Goal: Information Seeking & Learning: Compare options

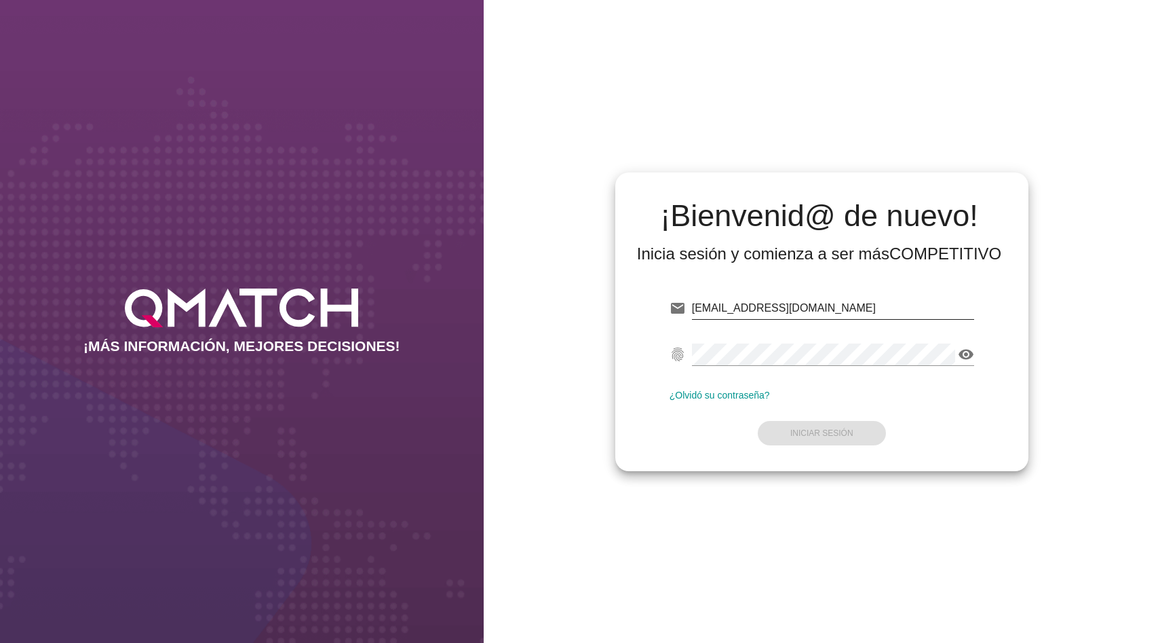
click at [766, 312] on input "dmadrid@qmatch.cl" at bounding box center [833, 308] width 282 height 22
type input "test@test.easy.cl"
click at [835, 424] on button "Iniciar Sesión" at bounding box center [822, 433] width 128 height 24
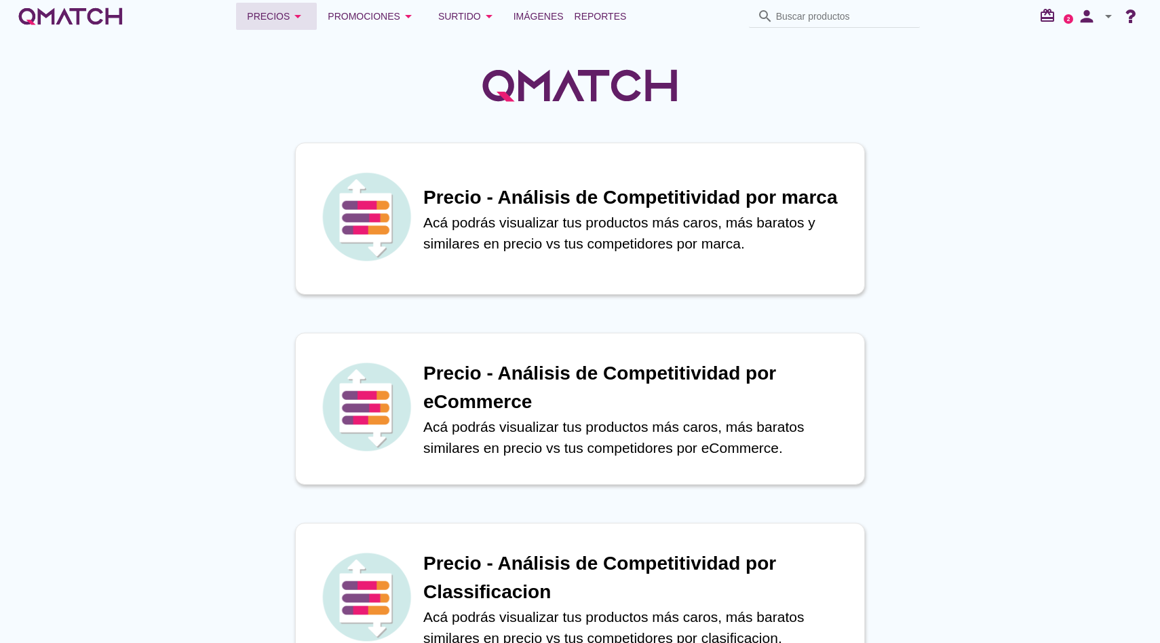
click at [277, 16] on div "Precios arrow_drop_down" at bounding box center [276, 16] width 59 height 16
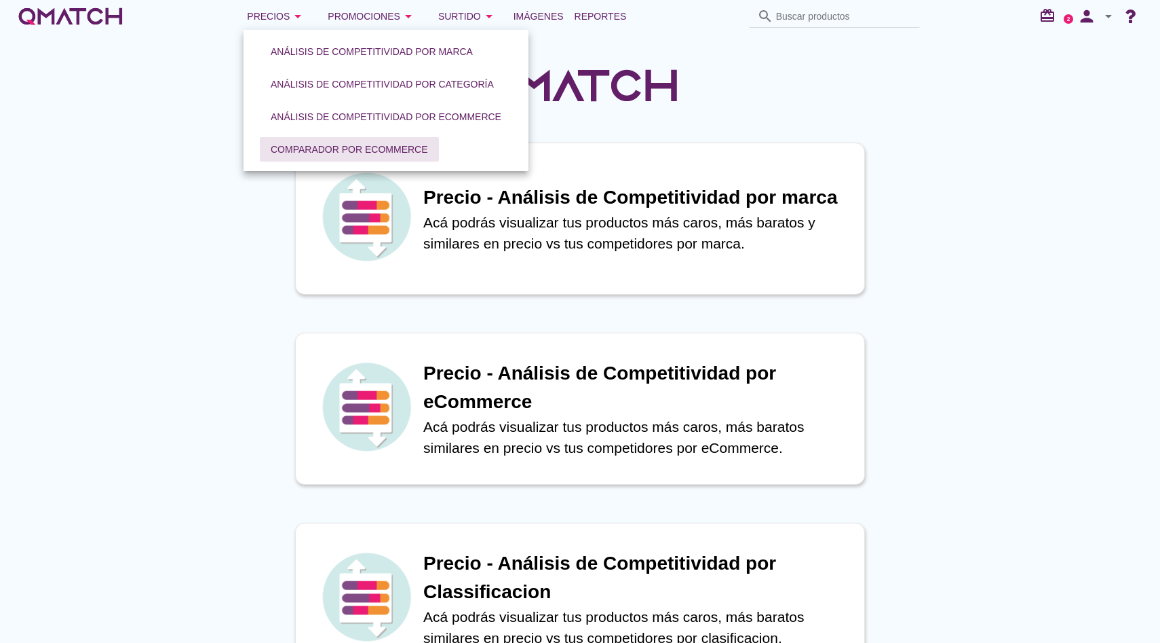
click at [299, 147] on div "Comparador por eCommerce" at bounding box center [349, 149] width 157 height 14
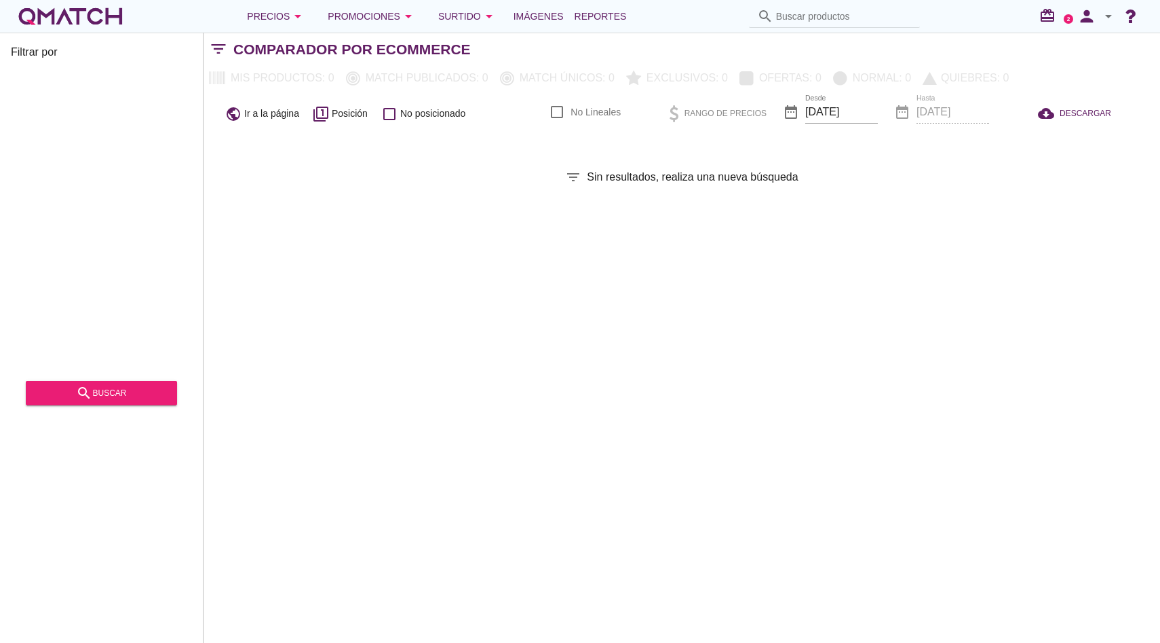
checkbox input "false"
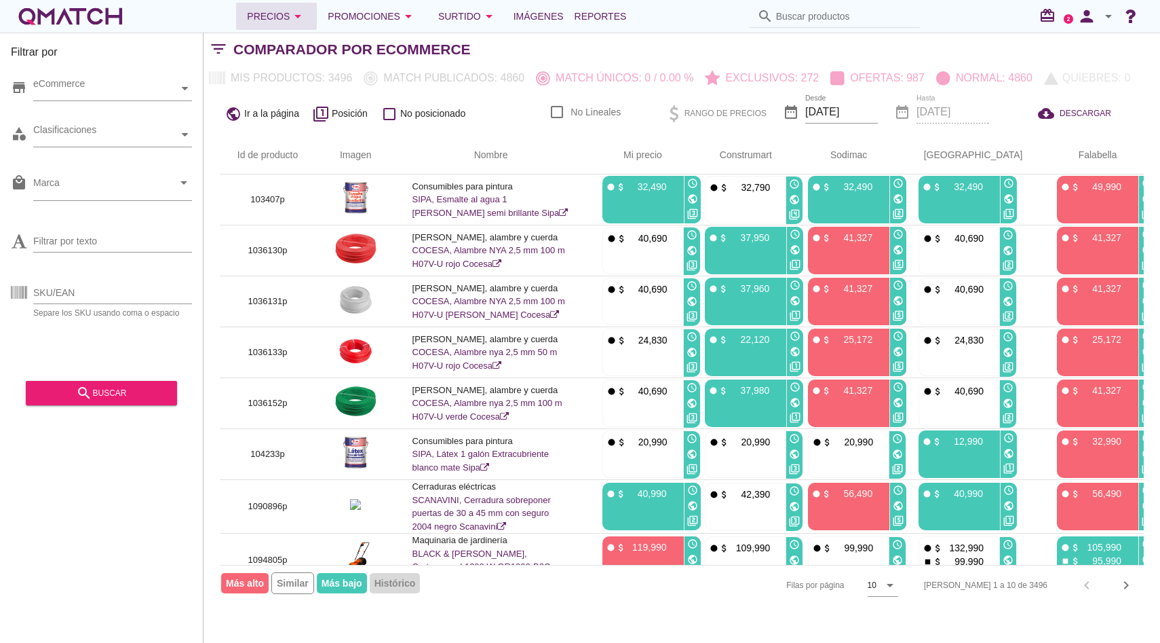
click at [280, 24] on button "Precios arrow_drop_down" at bounding box center [276, 16] width 81 height 27
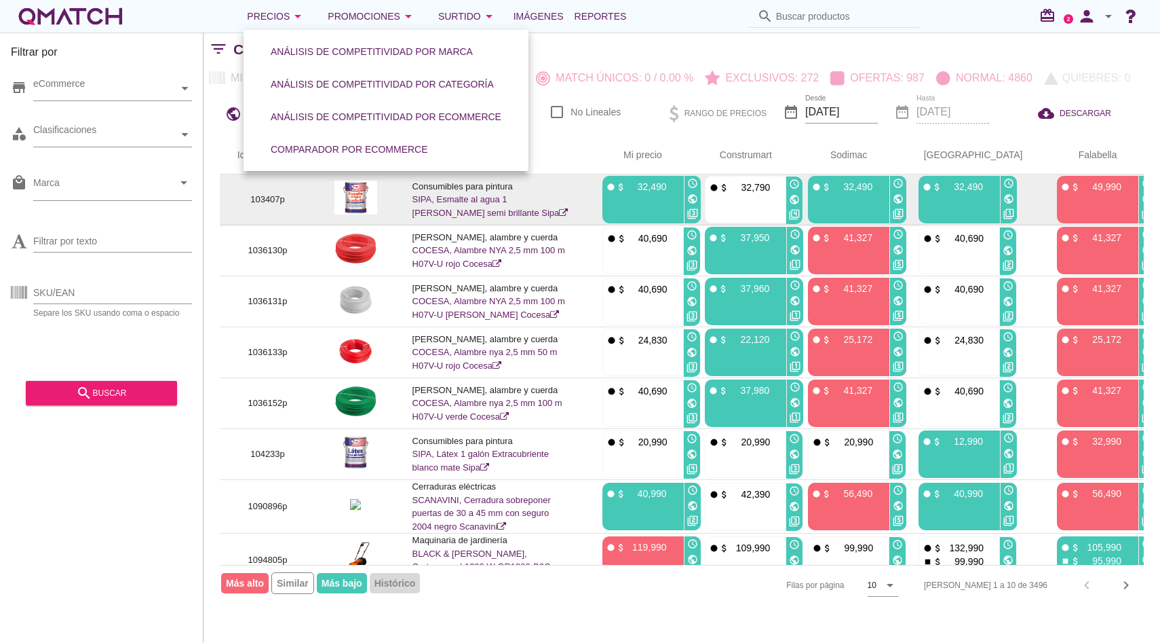
click at [475, 202] on link "SIPA, Esmalte al agua 1 galón blanco semi brillante Sipa" at bounding box center [491, 206] width 156 height 24
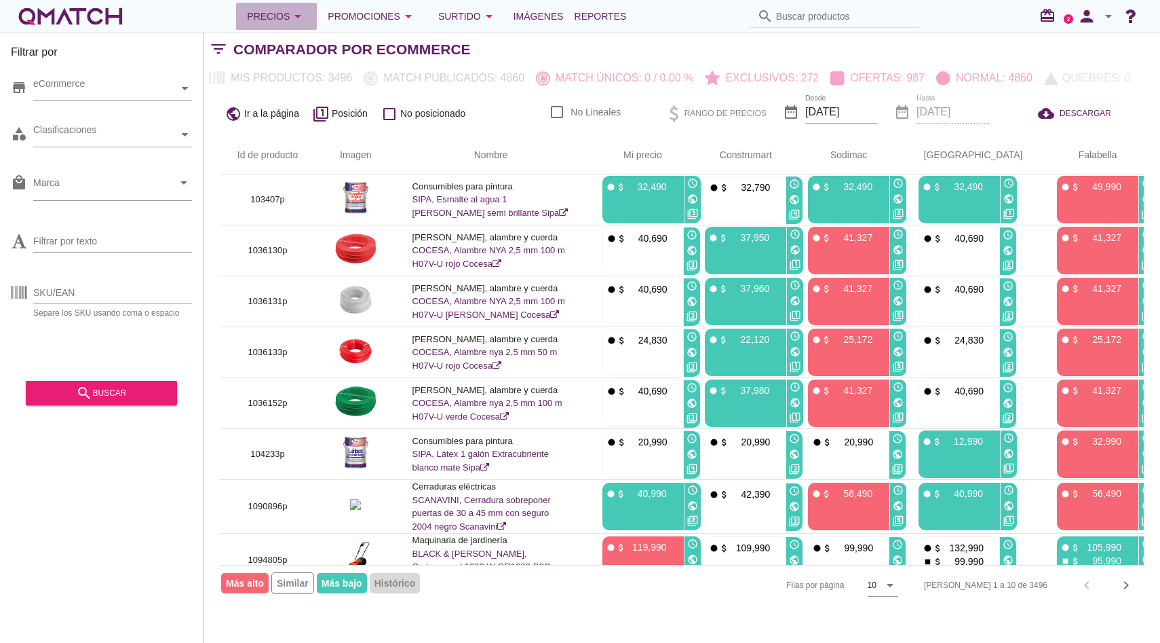
click at [285, 8] on div "Precios arrow_drop_down" at bounding box center [276, 16] width 59 height 16
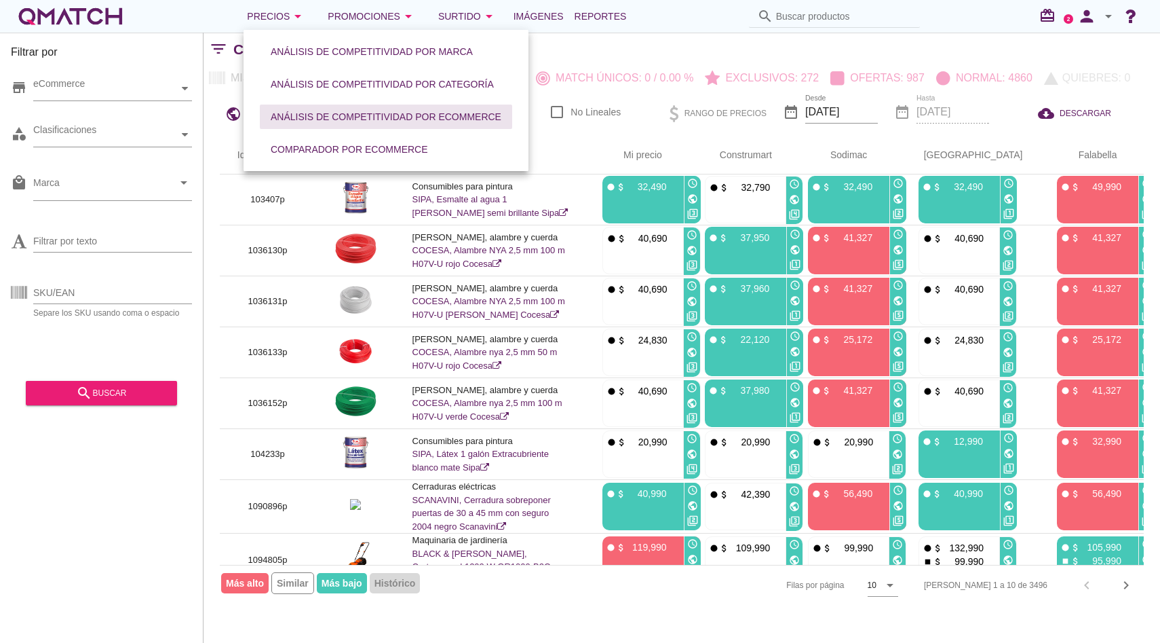
click at [331, 106] on button "Análisis de competitividad por eCommerce" at bounding box center [386, 116] width 252 height 24
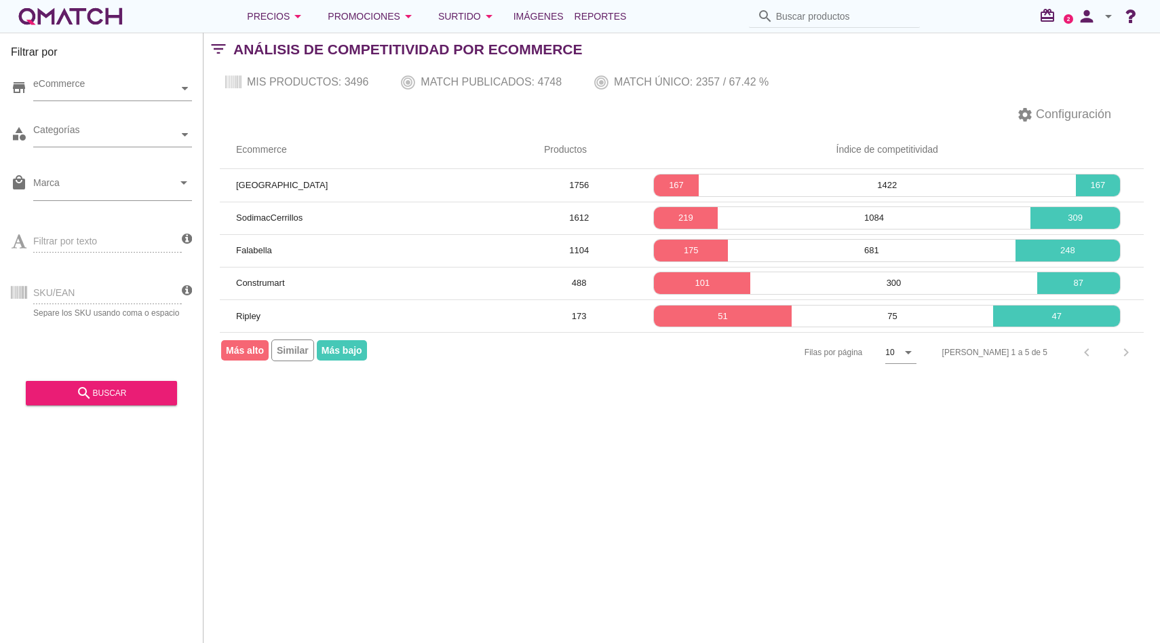
click at [83, 24] on div "white-qmatch-logo" at bounding box center [70, 16] width 109 height 27
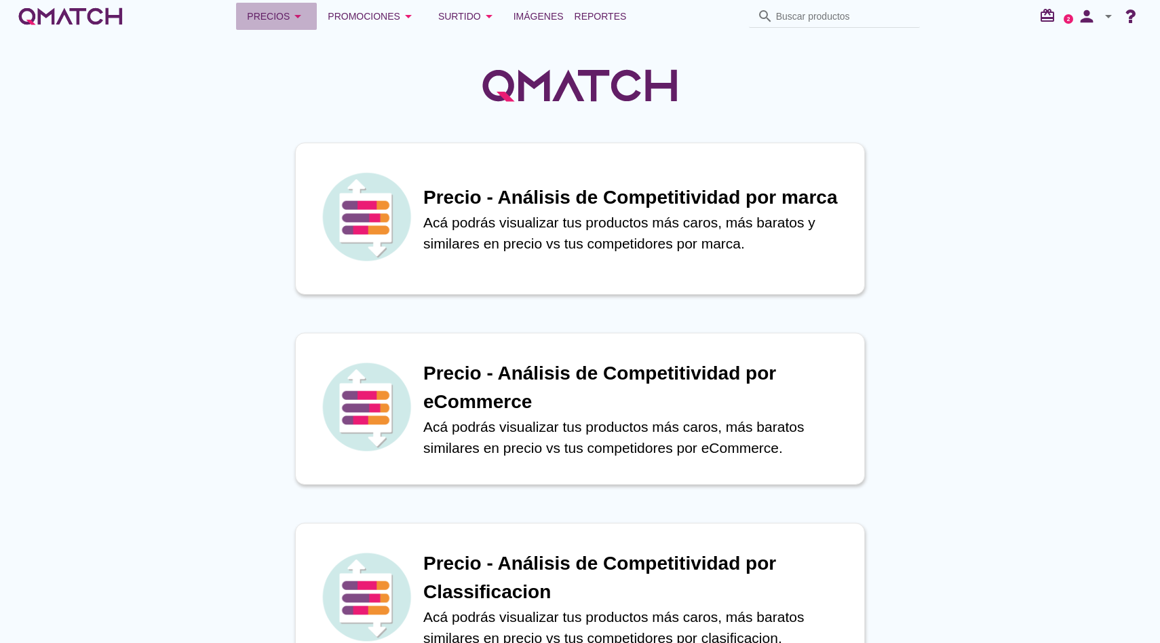
click at [317, 20] on button "Precios arrow_drop_down" at bounding box center [276, 16] width 81 height 27
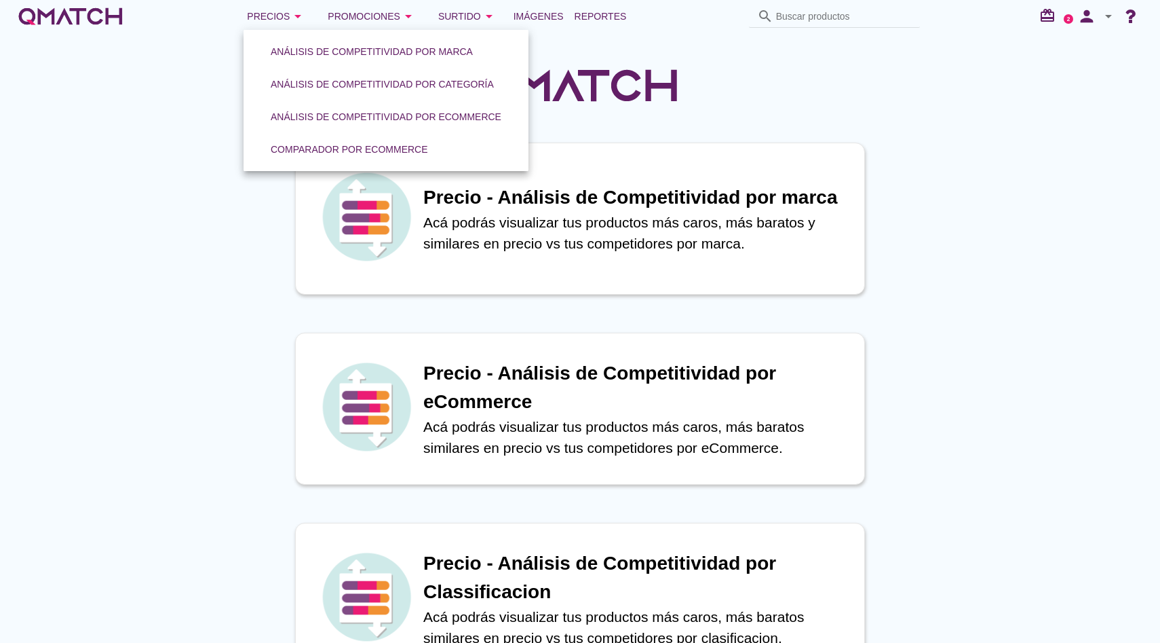
click at [119, 12] on div "white-qmatch-logo" at bounding box center [70, 16] width 109 height 27
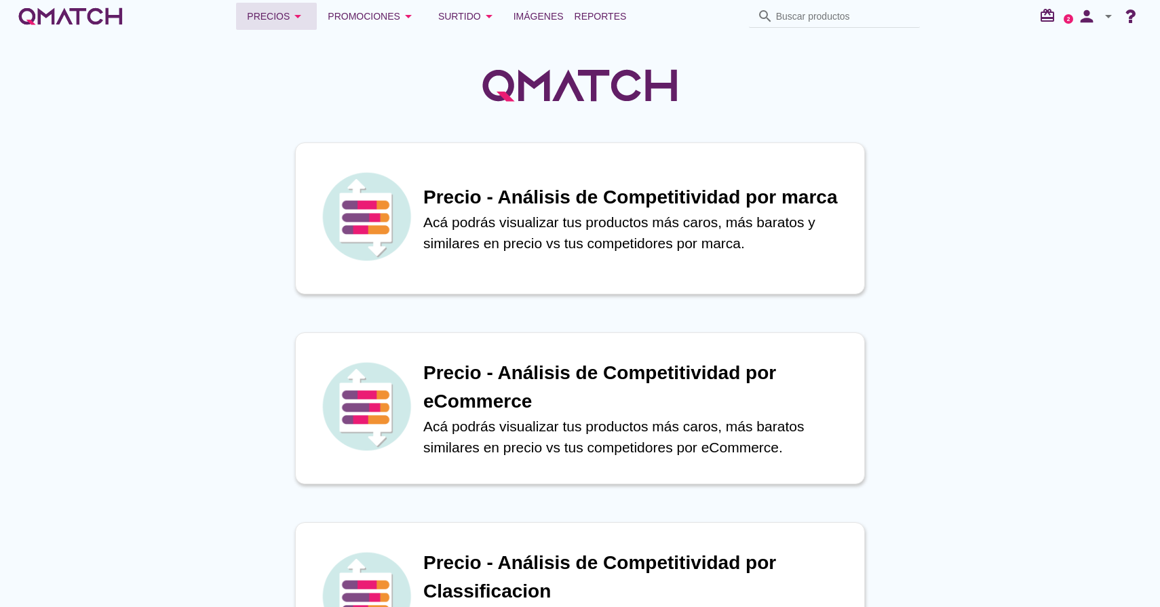
click at [272, 28] on button "Precios arrow_drop_down" at bounding box center [276, 16] width 81 height 27
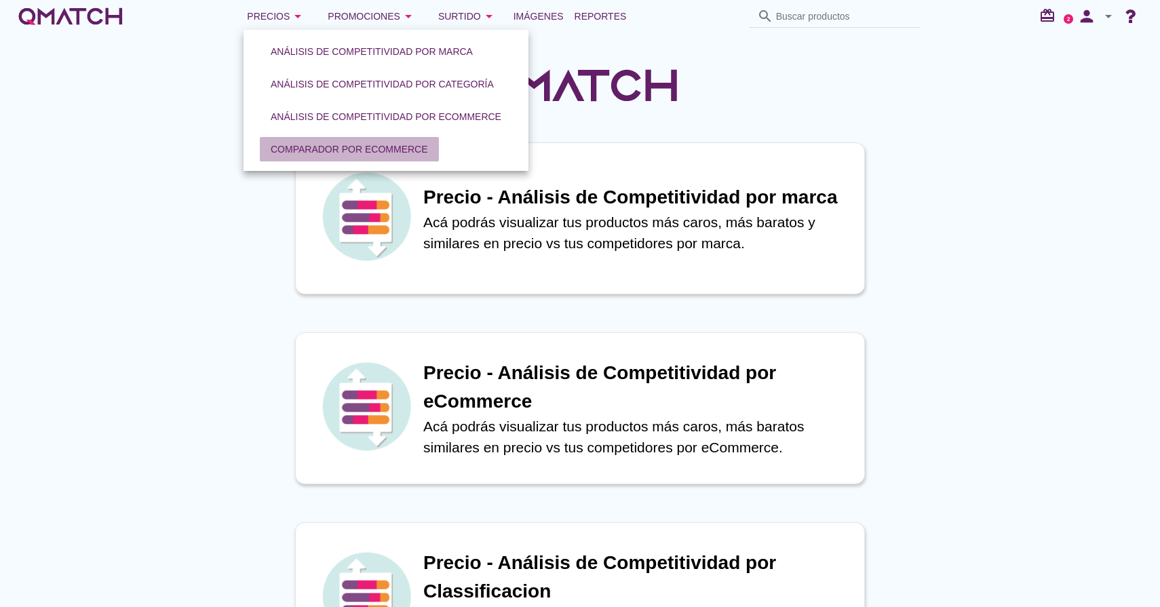
click at [294, 156] on button "Comparador por eCommerce" at bounding box center [349, 149] width 179 height 24
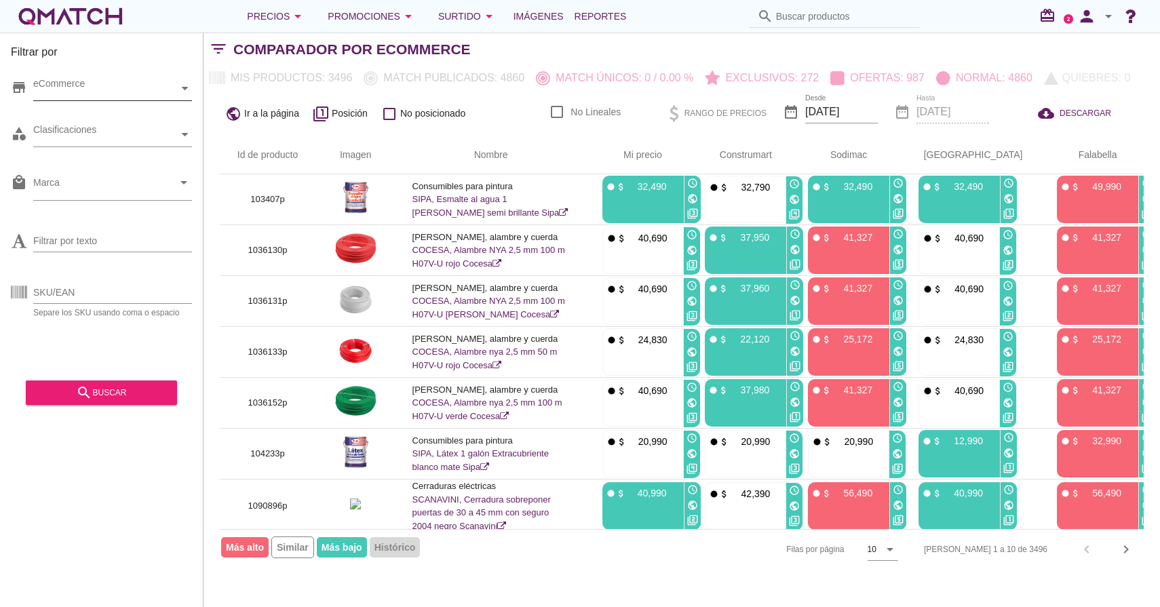
click at [183, 85] on icon at bounding box center [185, 88] width 6 height 6
click at [43, 111] on icon at bounding box center [44, 113] width 6 height 6
click at [43, 116] on div at bounding box center [44, 112] width 14 height 17
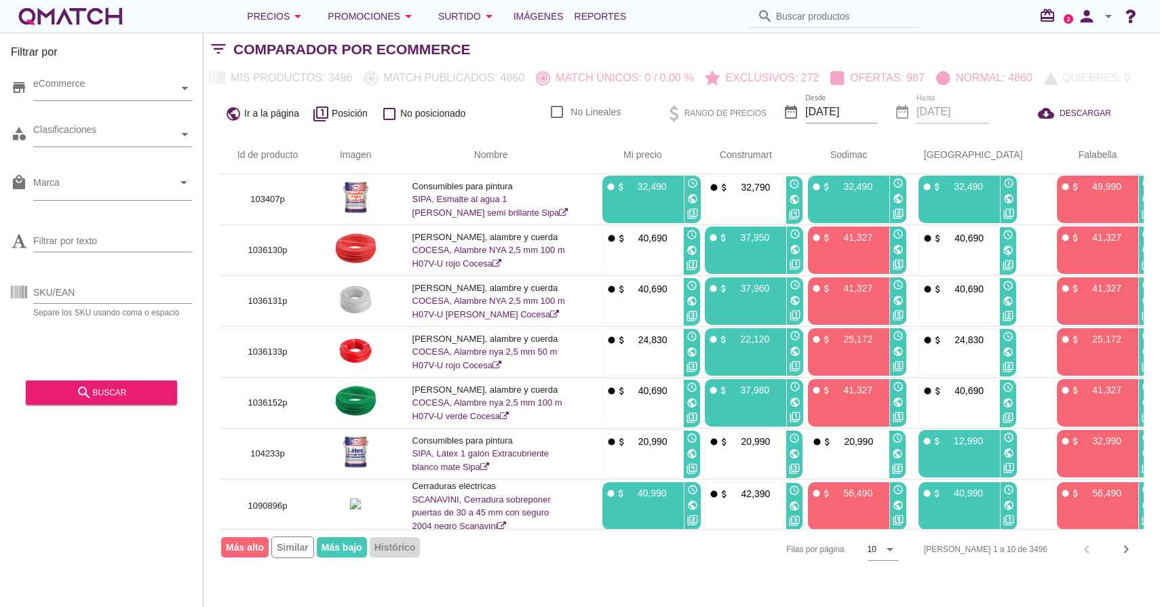
click at [29, 111] on div "store eCommerce" at bounding box center [101, 91] width 181 height 41
click at [180, 92] on div at bounding box center [185, 89] width 14 height 24
click at [43, 116] on div at bounding box center [44, 112] width 14 height 17
click at [44, 108] on div at bounding box center [44, 112] width 14 height 17
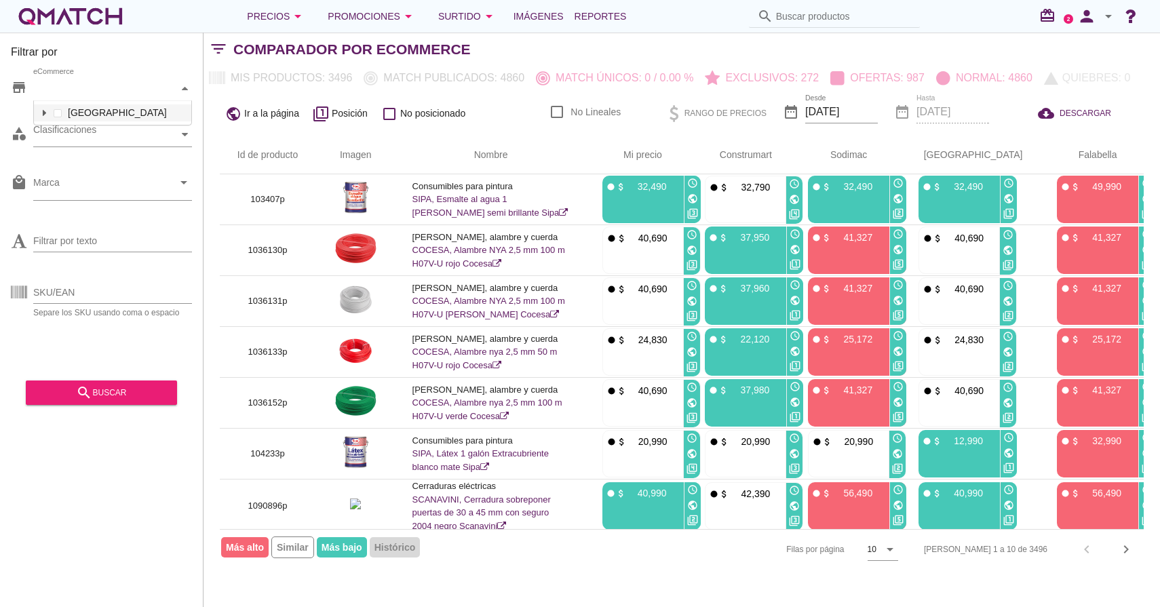
scroll to position [26, 160]
click at [178, 132] on div at bounding box center [185, 135] width 14 height 24
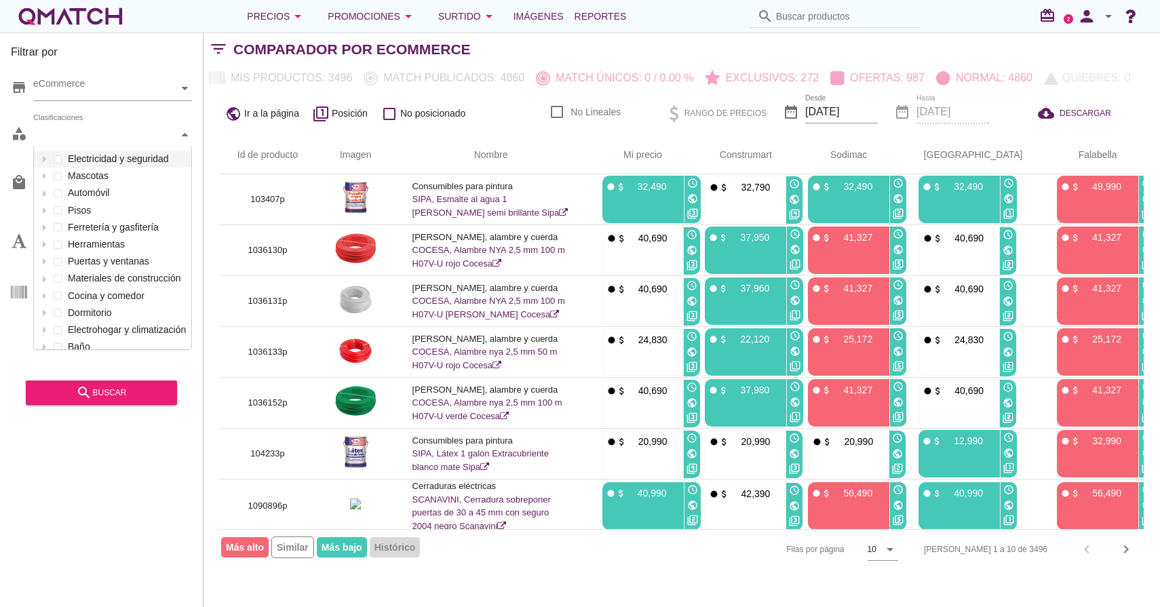
scroll to position [202, 157]
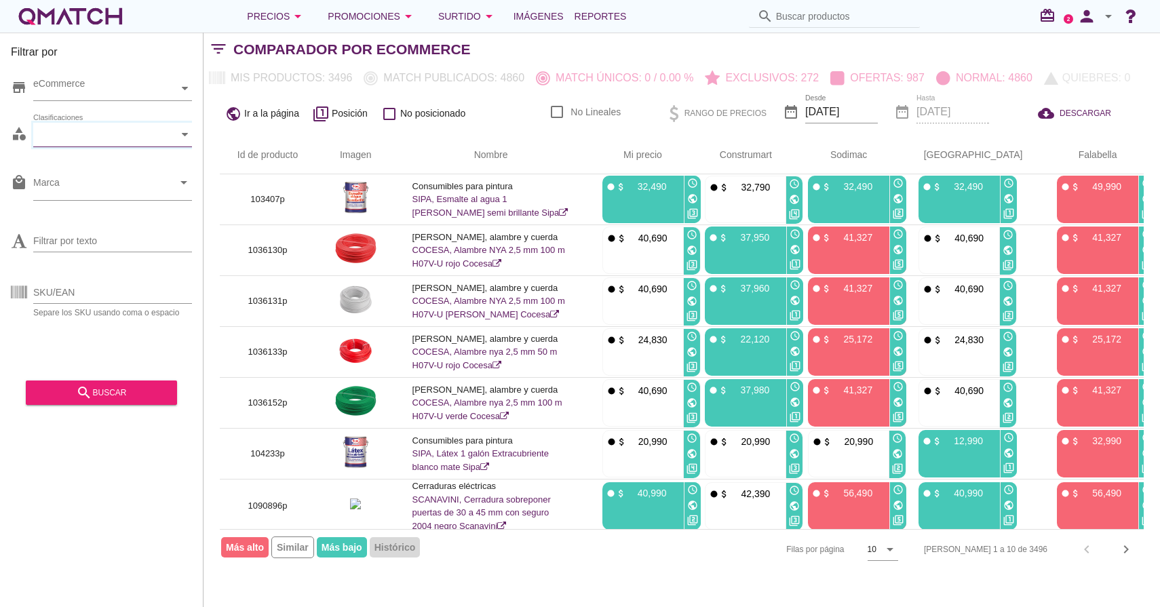
click at [181, 134] on div at bounding box center [185, 135] width 14 height 24
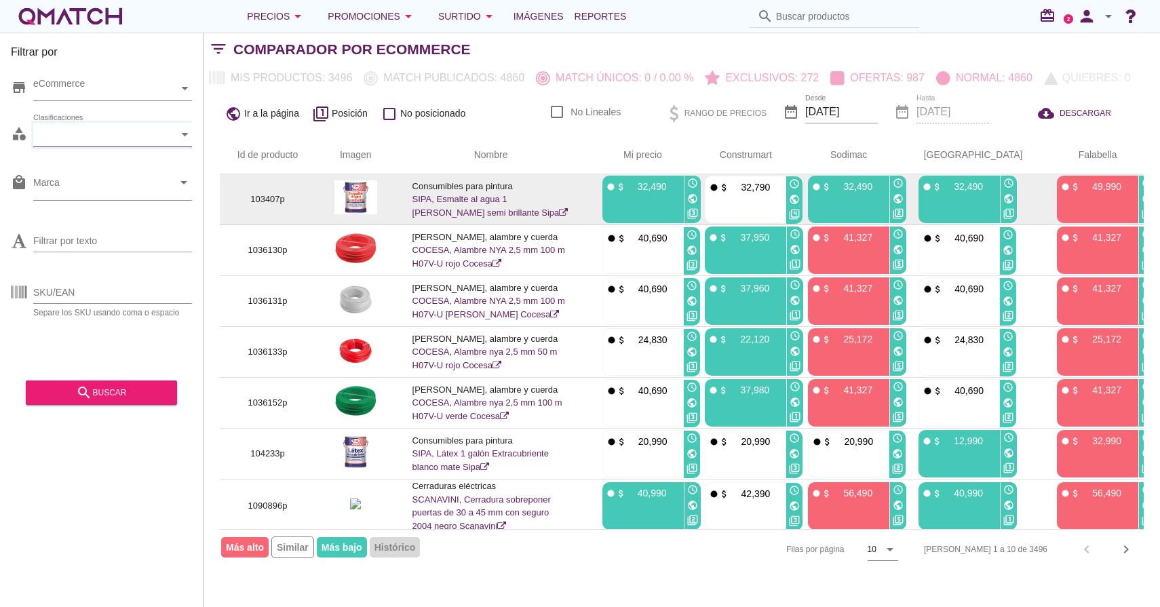
click at [280, 203] on p "103407p" at bounding box center [267, 200] width 63 height 14
click at [353, 197] on img at bounding box center [355, 197] width 43 height 34
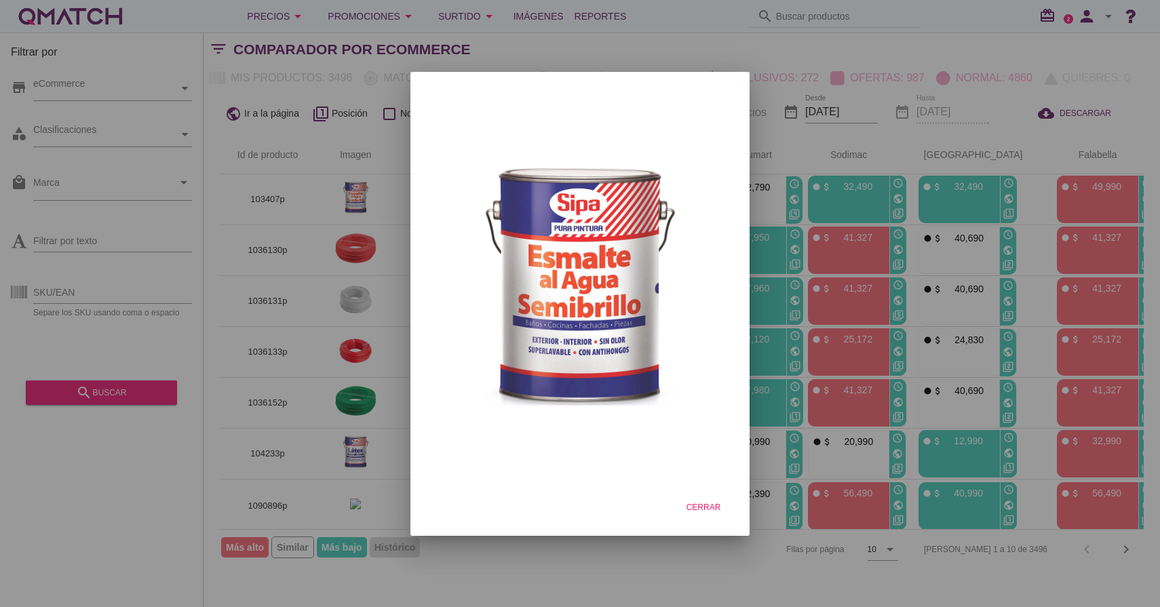
click at [392, 174] on div at bounding box center [580, 303] width 1160 height 607
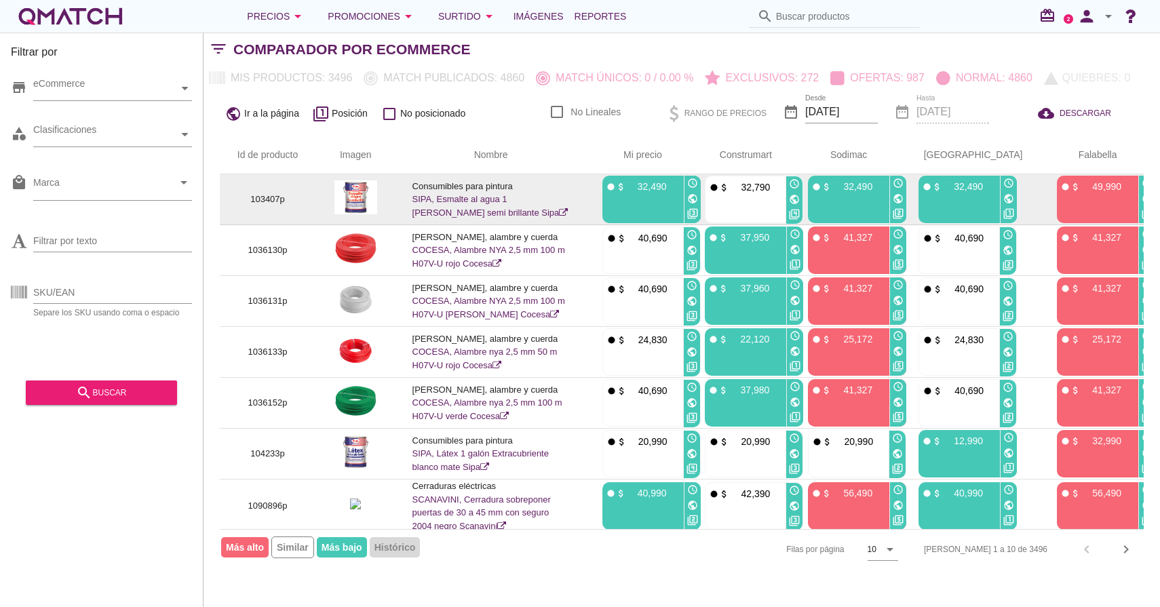
drag, startPoint x: 529, startPoint y: 183, endPoint x: 423, endPoint y: 180, distance: 105.9
click at [423, 180] on p "Consumibles para pintura" at bounding box center [491, 187] width 157 height 14
click at [362, 198] on img at bounding box center [355, 197] width 43 height 34
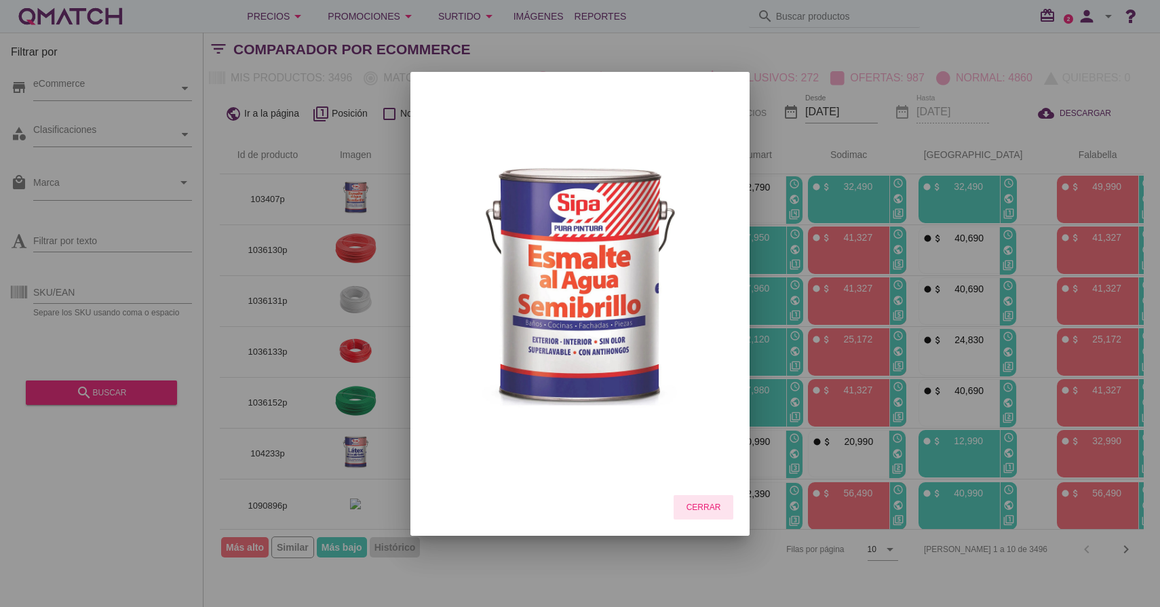
click at [706, 503] on div "Cerrar" at bounding box center [704, 507] width 38 height 12
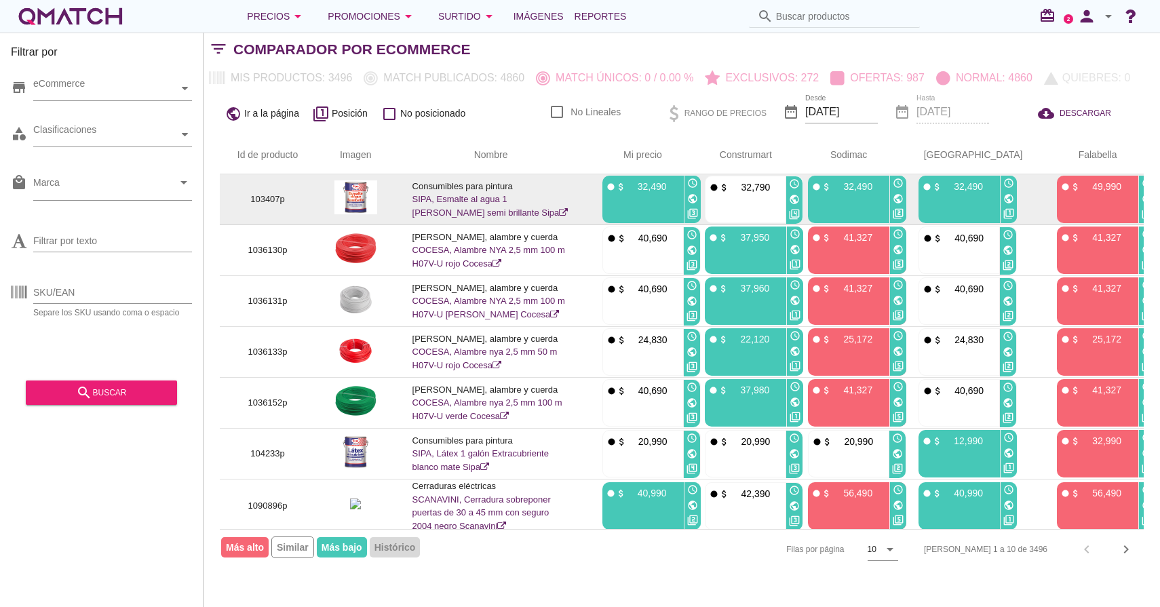
click at [365, 203] on img at bounding box center [355, 197] width 43 height 34
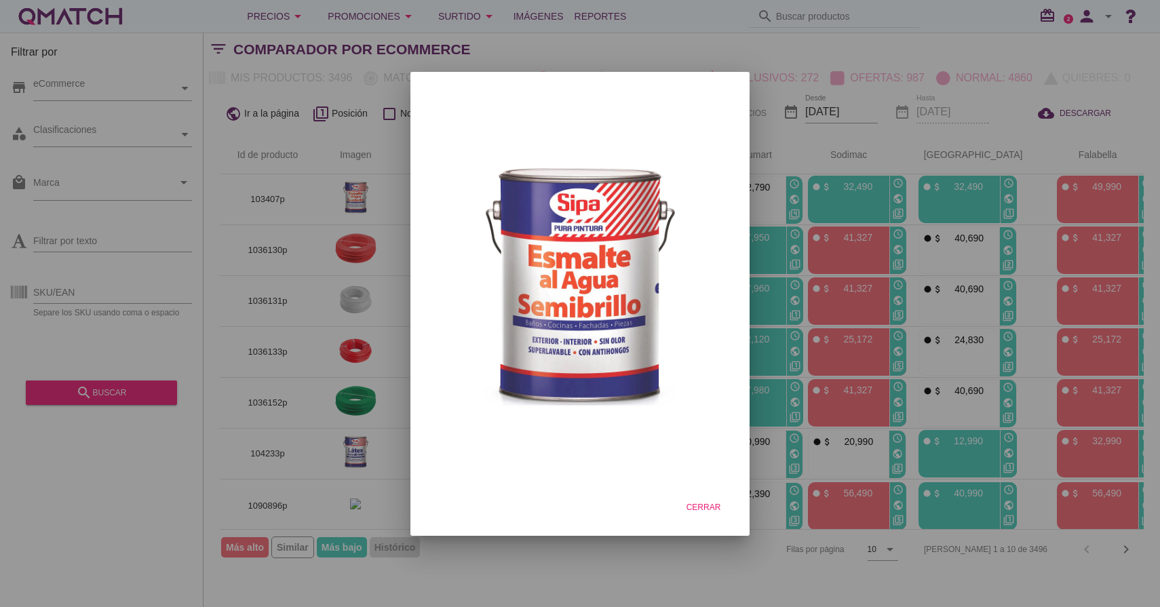
click at [925, 247] on div at bounding box center [580, 303] width 1160 height 607
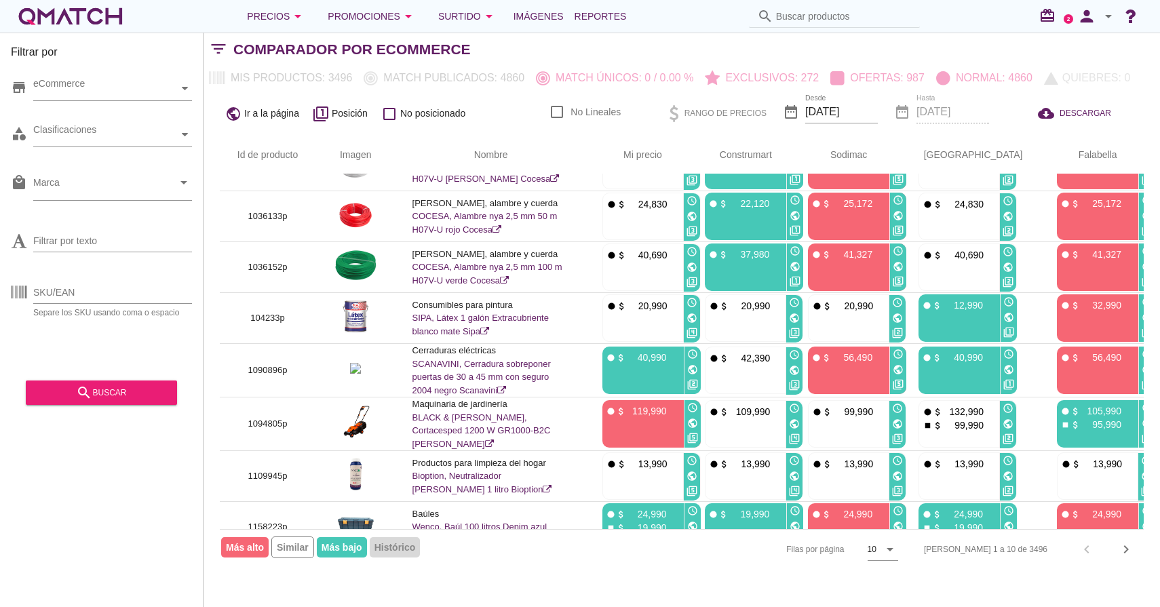
scroll to position [136, 0]
click at [754, 81] on p "Exclusivos: 272" at bounding box center [769, 78] width 99 height 16
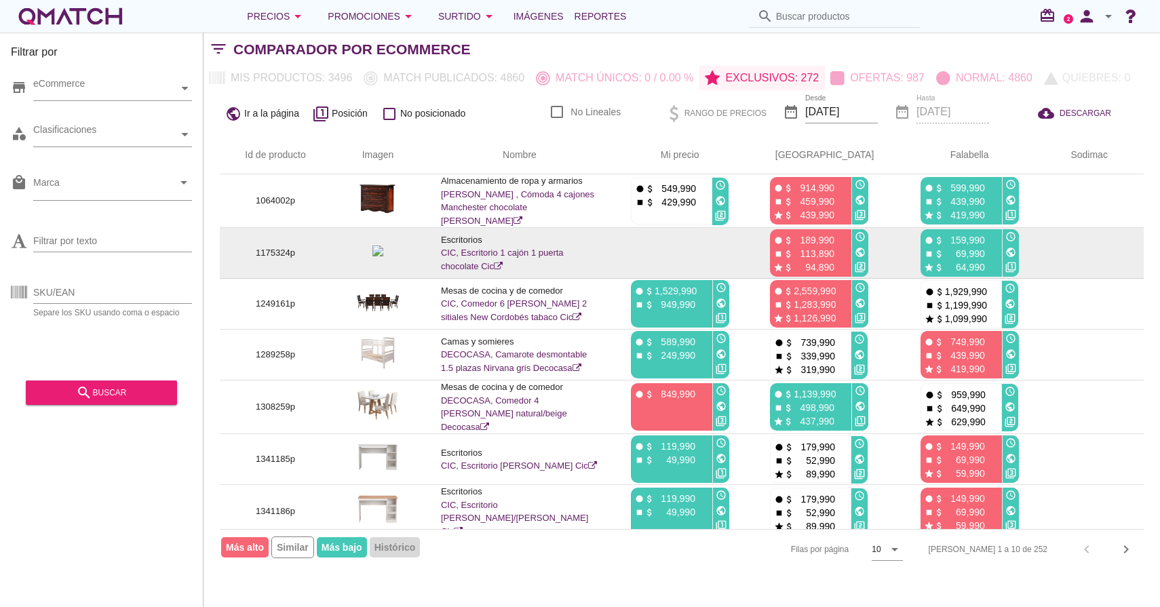
scroll to position [153, 0]
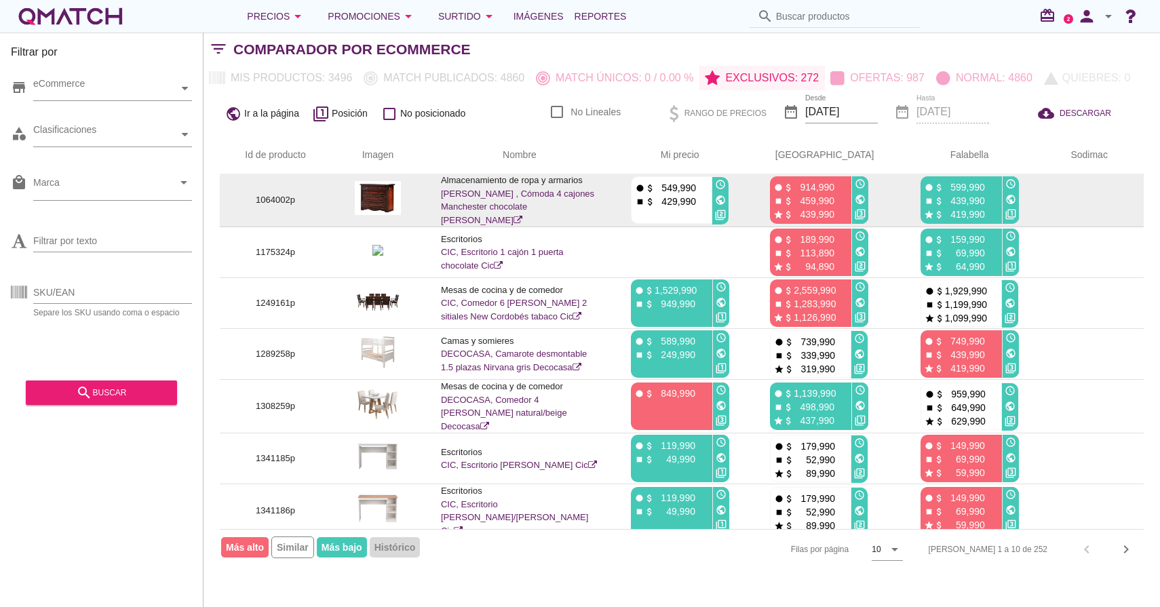
drag, startPoint x: 969, startPoint y: 214, endPoint x: 911, endPoint y: 179, distance: 67.6
click at [921, 178] on div "fiber_manual_record attach_money 599,990 stop attach_money 439,990 star attach_…" at bounding box center [960, 199] width 79 height 47
click at [946, 183] on p "599,990" at bounding box center [964, 187] width 41 height 14
drag, startPoint x: 968, startPoint y: 185, endPoint x: 908, endPoint y: 186, distance: 60.4
click at [924, 186] on div "fiber_manual_record attach_money 599,990" at bounding box center [960, 187] width 72 height 14
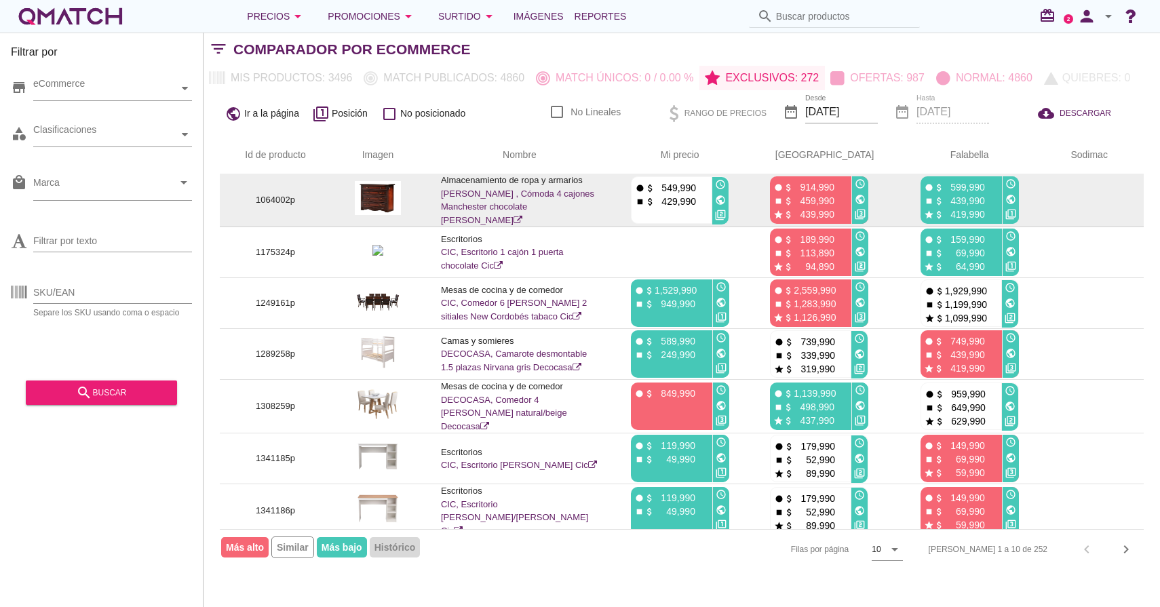
click at [957, 190] on p "599,990" at bounding box center [964, 187] width 41 height 14
drag, startPoint x: 970, startPoint y: 189, endPoint x: 911, endPoint y: 189, distance: 59.7
click at [924, 189] on div "fiber_manual_record attach_money 599,990" at bounding box center [960, 187] width 72 height 14
click at [924, 183] on icon "fiber_manual_record" at bounding box center [929, 188] width 10 height 10
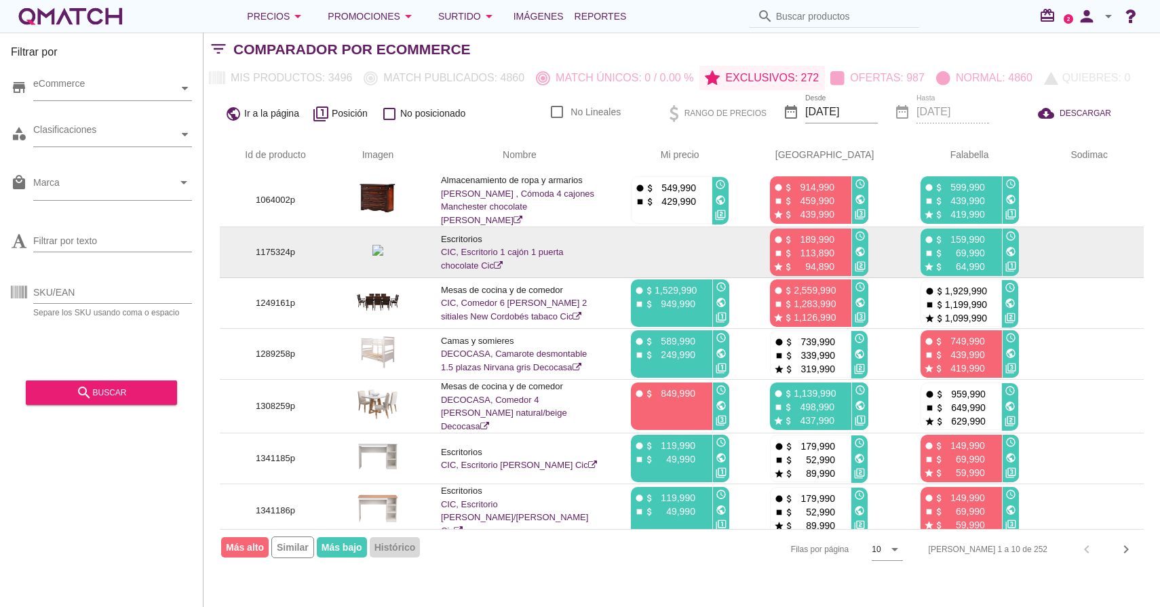
drag, startPoint x: 967, startPoint y: 261, endPoint x: 916, endPoint y: 264, distance: 51.0
click at [924, 264] on div "star attach_money 64,990" at bounding box center [960, 266] width 72 height 14
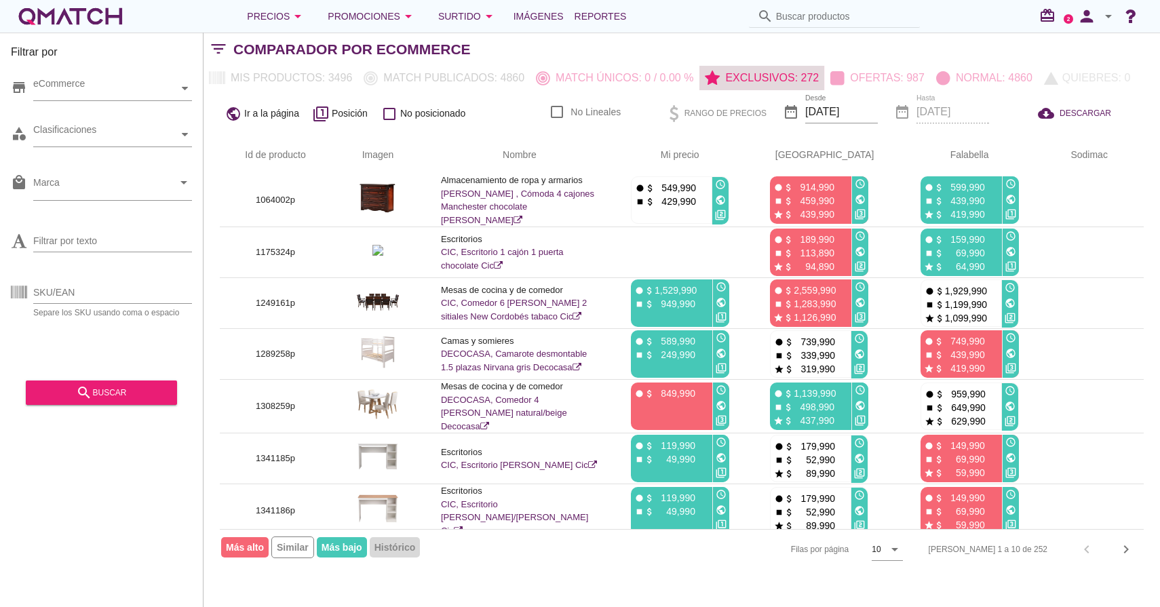
click at [782, 80] on p "Exclusivos: 272" at bounding box center [769, 78] width 99 height 16
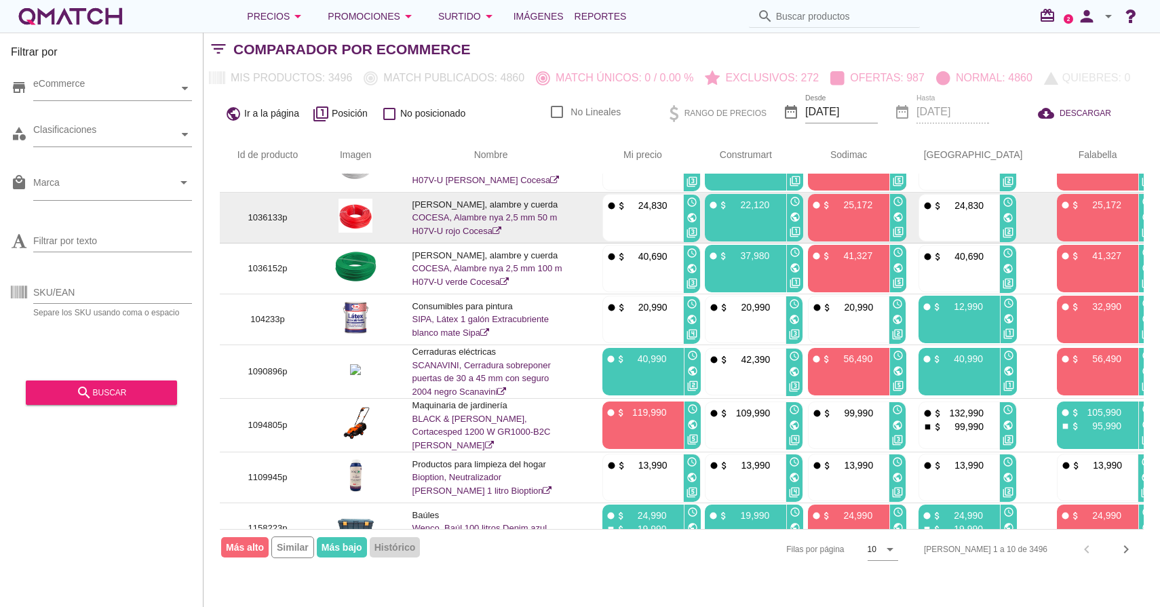
scroll to position [167, 0]
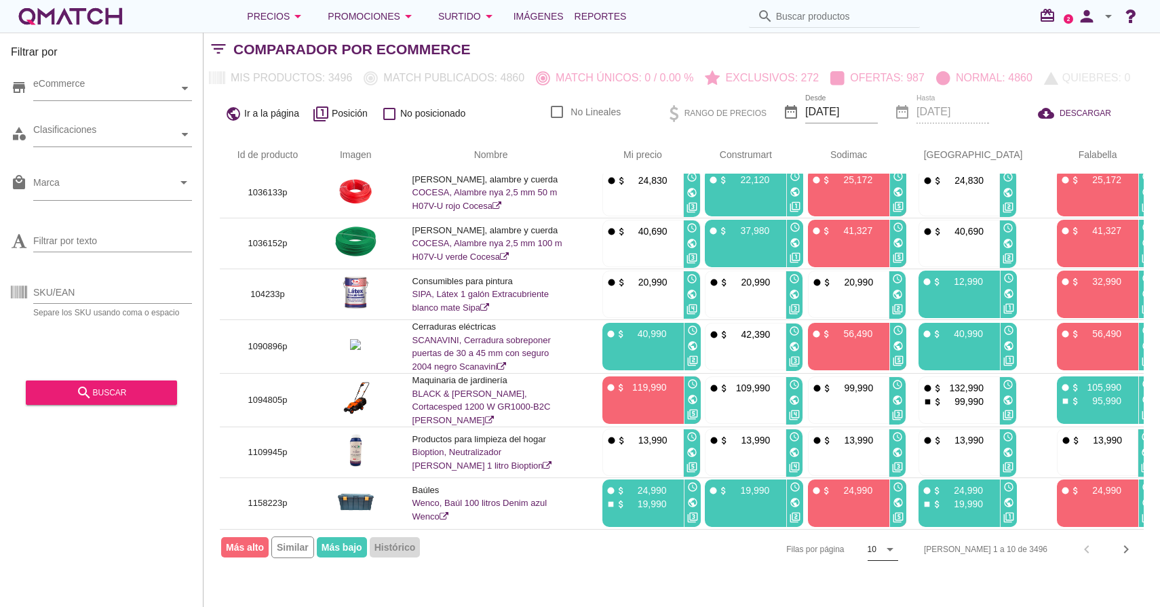
click at [898, 552] on icon "arrow_drop_down" at bounding box center [890, 549] width 16 height 16
click at [925, 571] on div "50" at bounding box center [931, 577] width 29 height 16
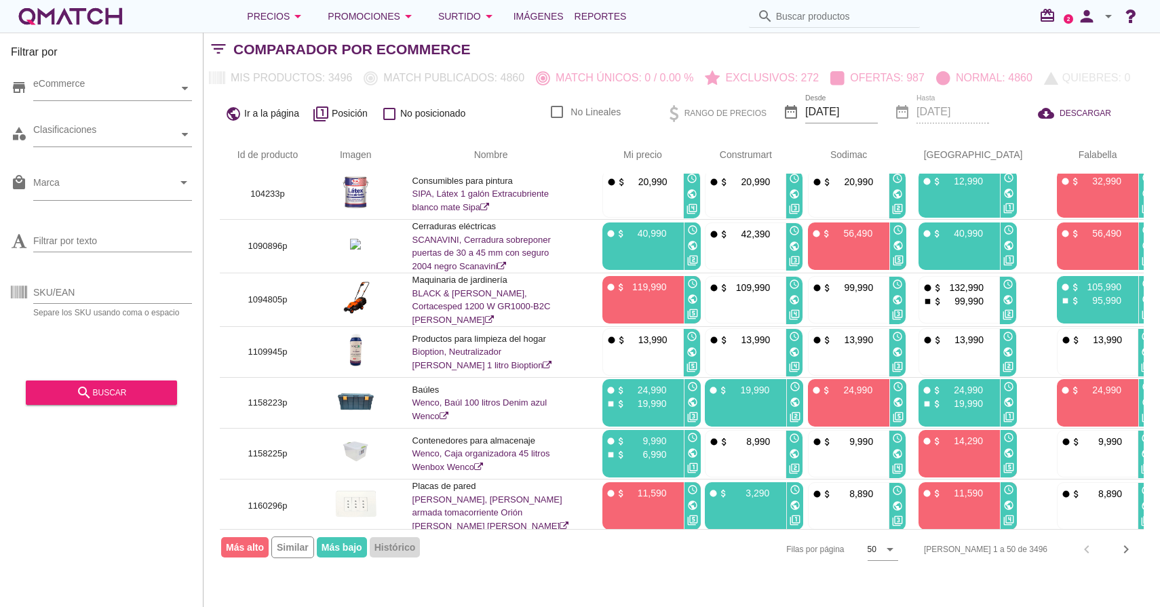
scroll to position [0, 0]
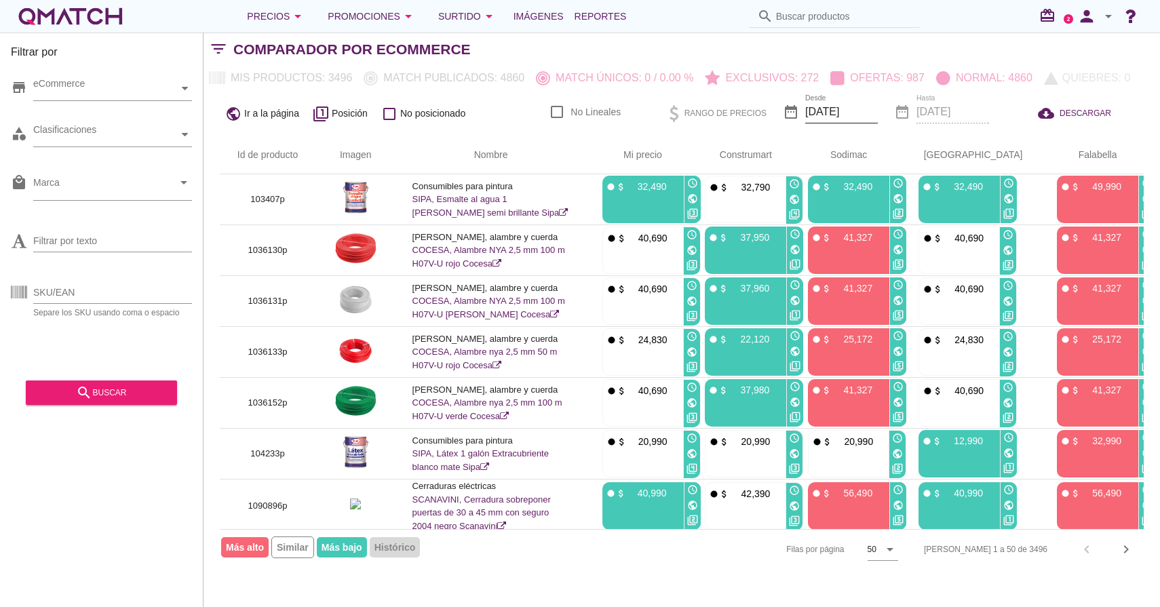
click at [827, 113] on input "[DATE]" at bounding box center [841, 112] width 73 height 22
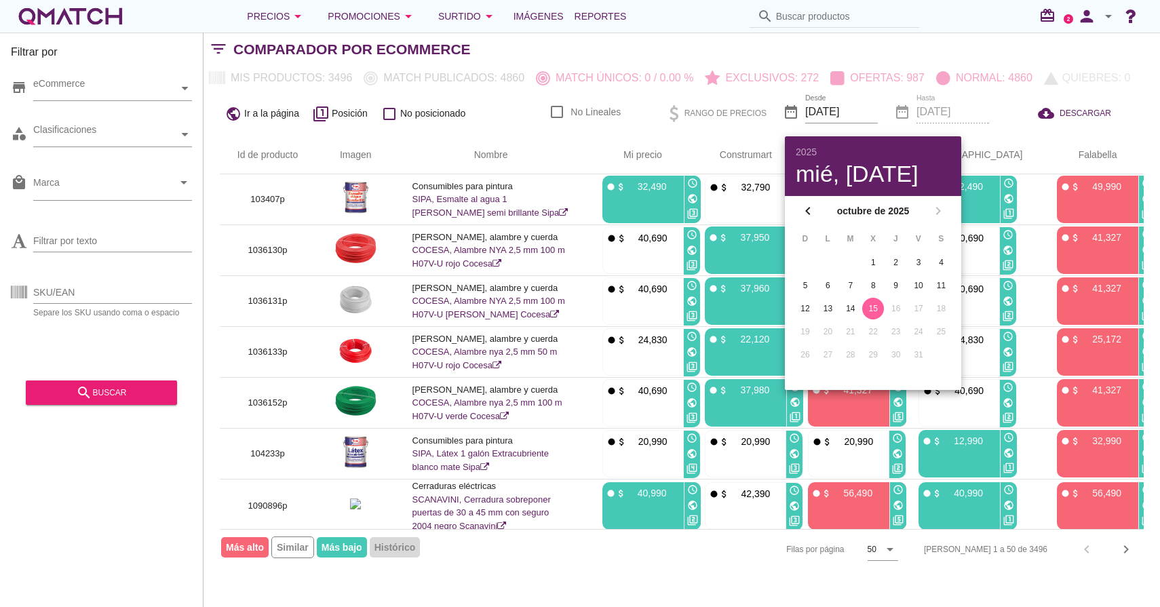
click at [545, 133] on div "public Ir a la página filter_1 Posición check_box_outline_blank No posicionado …" at bounding box center [682, 113] width 957 height 46
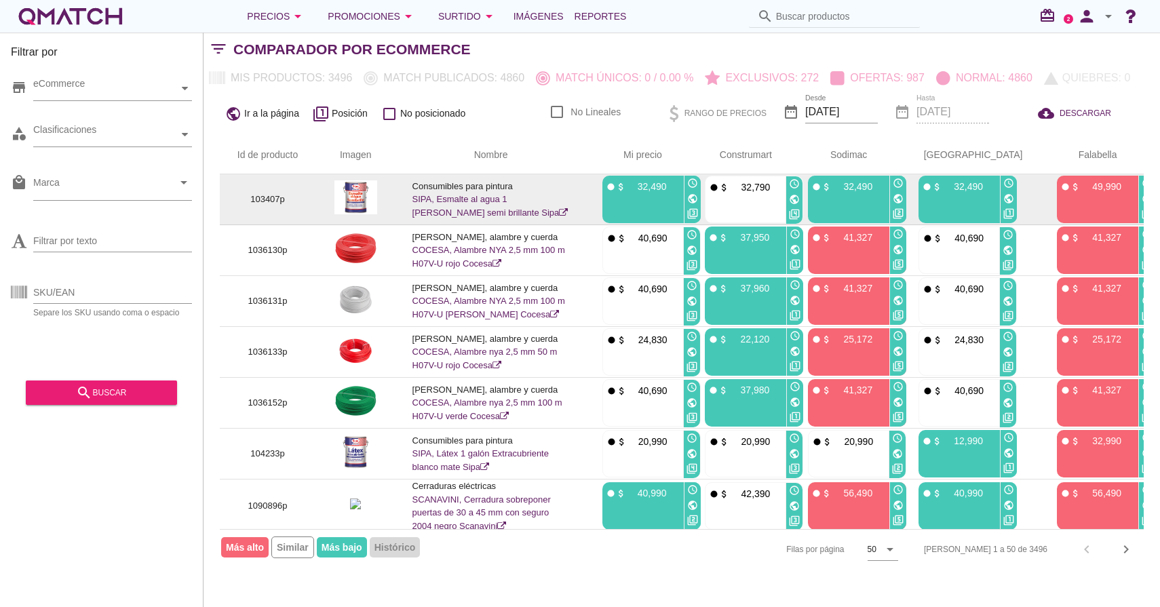
click at [487, 202] on link "SIPA, Esmalte al agua 1 galón blanco semi brillante Sipa" at bounding box center [491, 206] width 156 height 24
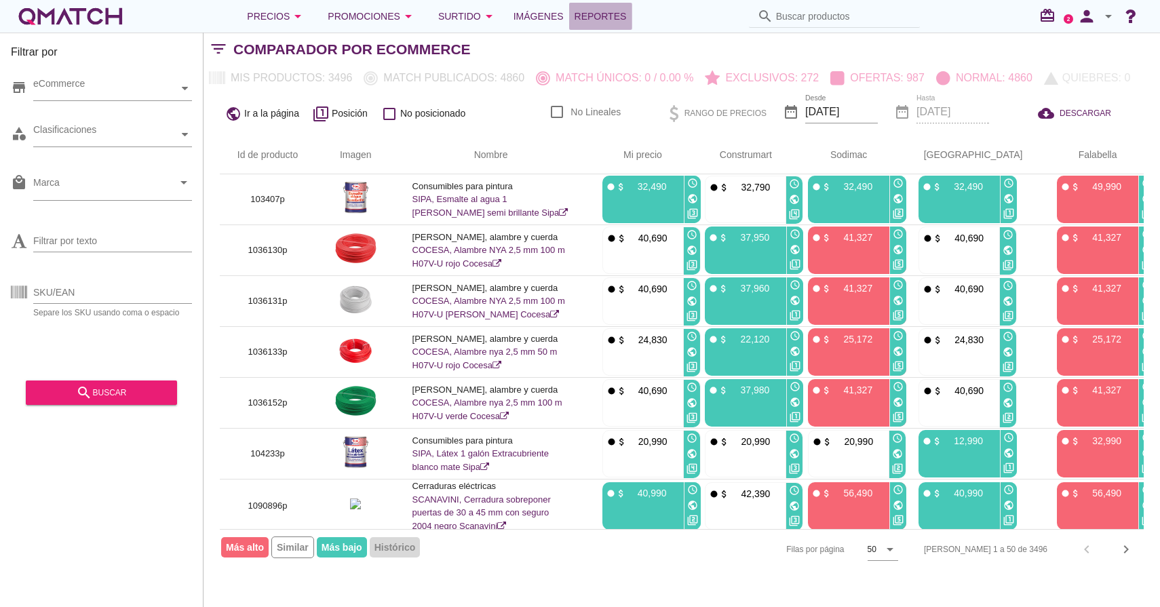
click at [615, 20] on span "Reportes" at bounding box center [601, 16] width 52 height 16
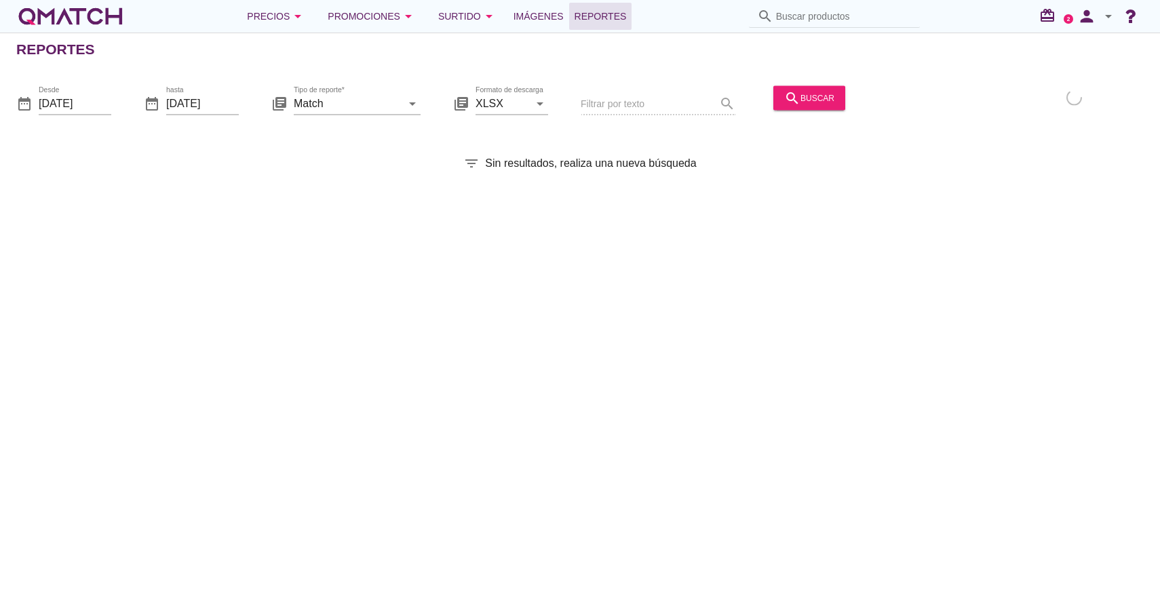
click at [79, 92] on div "date_range Desde 2025-10-01" at bounding box center [63, 105] width 95 height 43
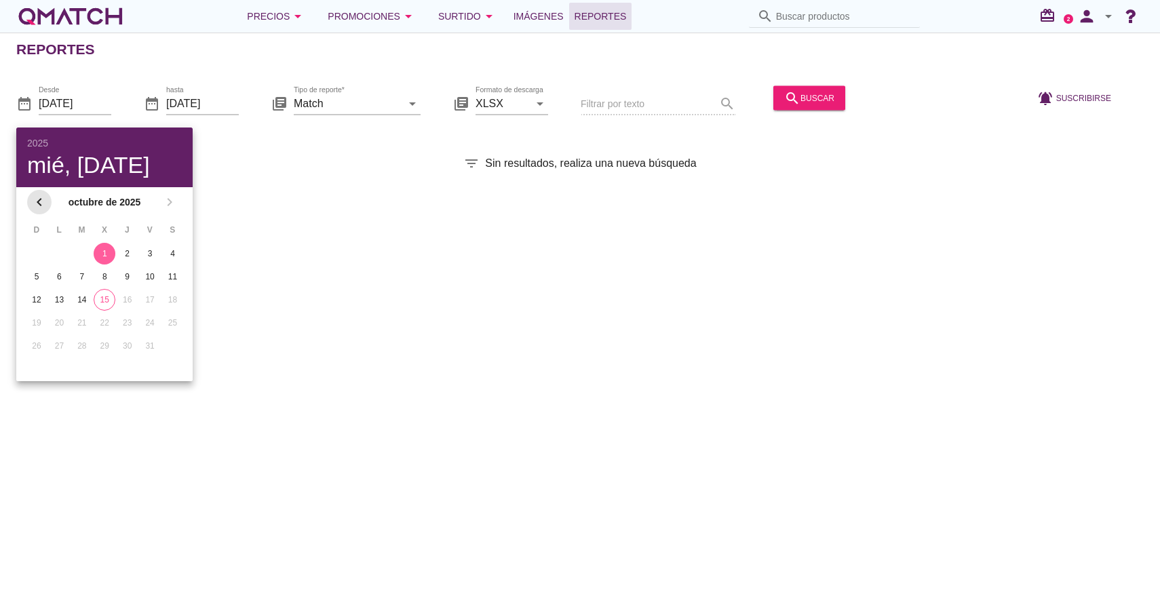
click at [31, 204] on icon "chevron_left" at bounding box center [39, 202] width 16 height 16
click at [81, 255] on div "1" at bounding box center [82, 258] width 22 height 12
type input "2025-07-01"
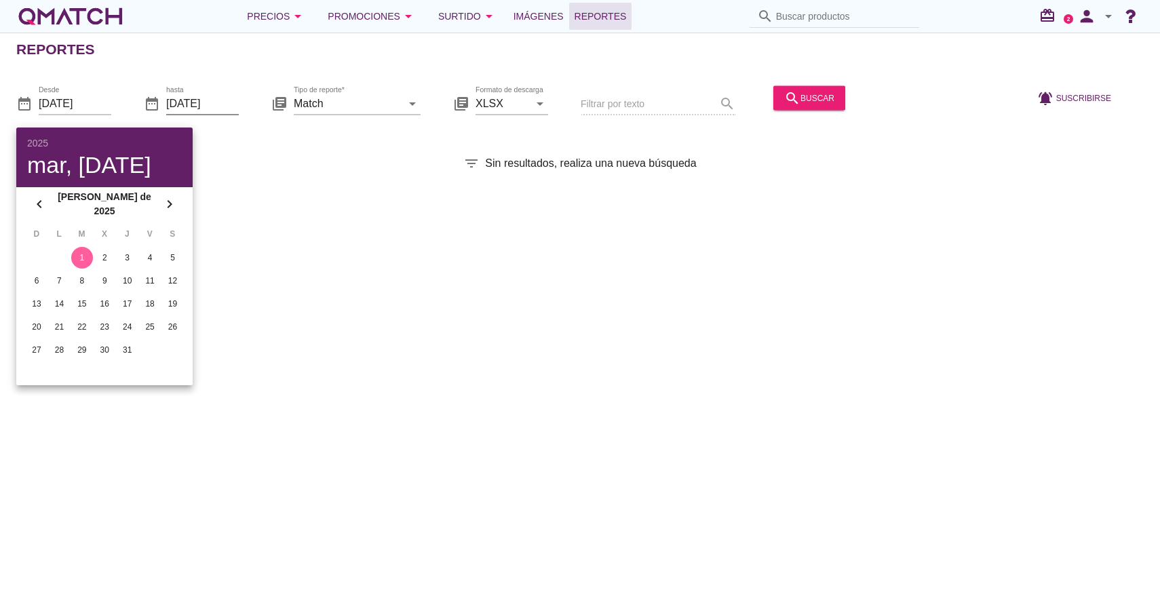
click at [204, 104] on input "[DATE]" at bounding box center [202, 103] width 73 height 22
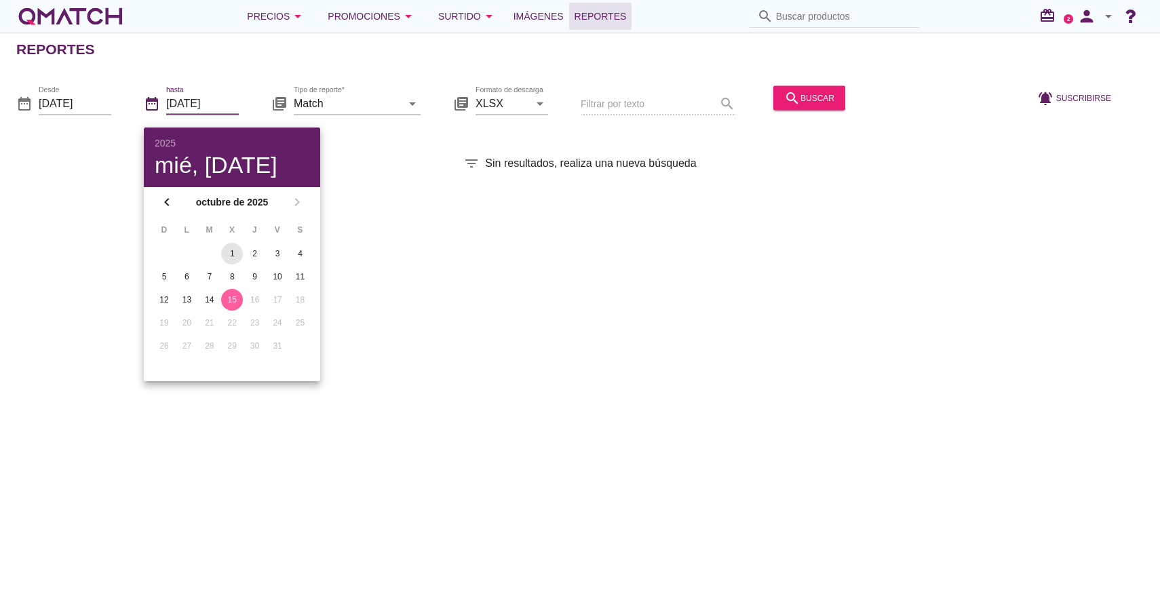
click at [229, 258] on div "1" at bounding box center [232, 254] width 22 height 12
type input "2025-10-01"
click at [344, 105] on input "Match" at bounding box center [348, 103] width 108 height 22
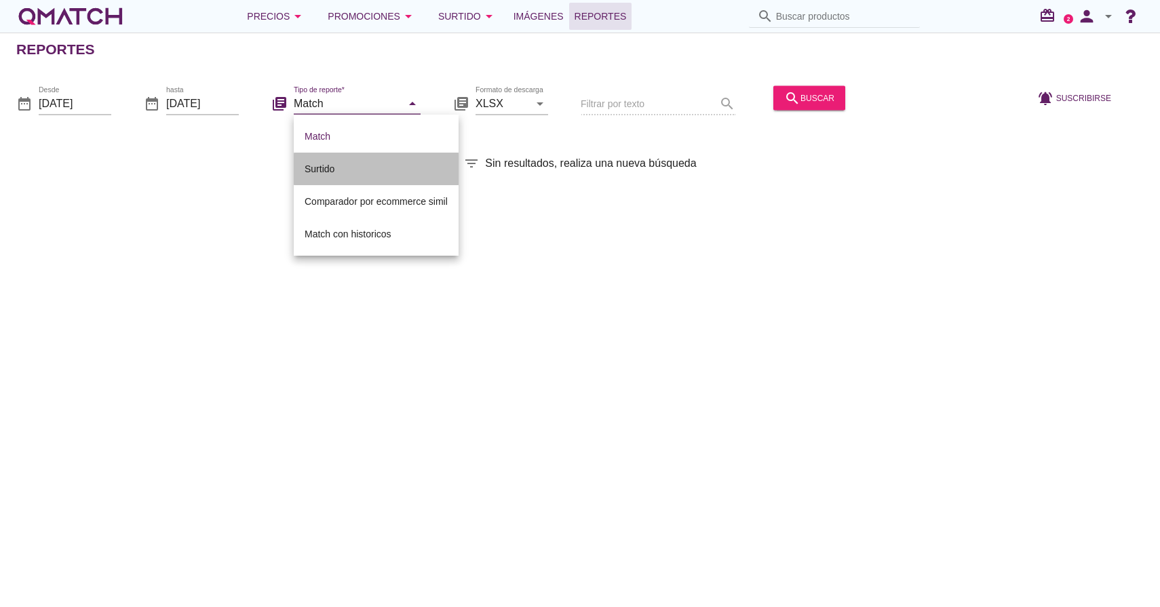
click at [354, 174] on div "Surtido" at bounding box center [376, 169] width 143 height 16
type input "Surtido"
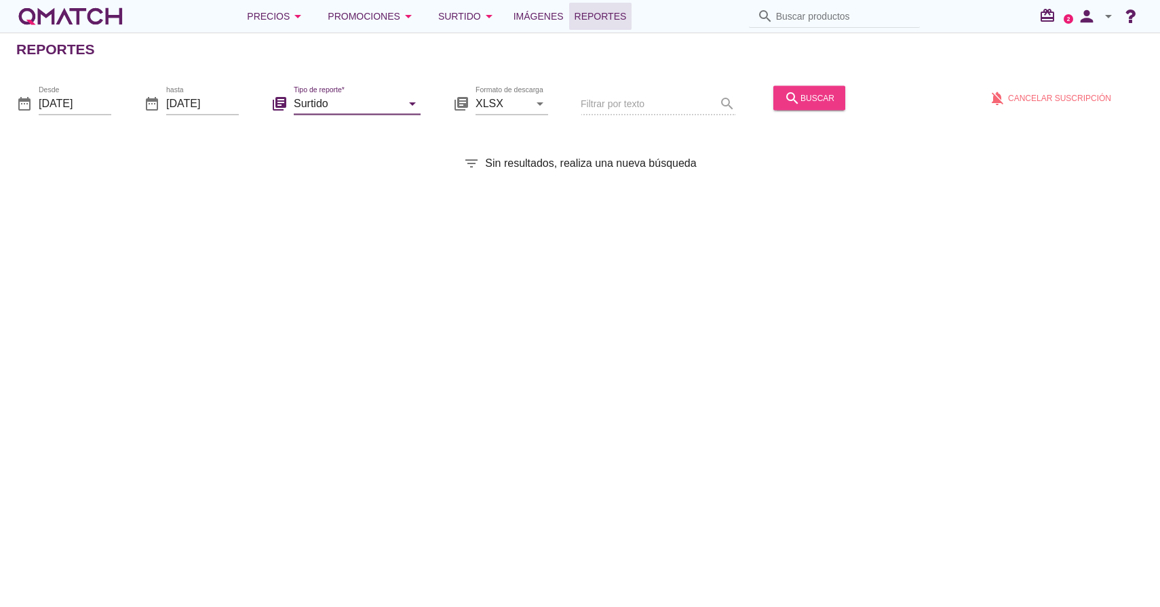
click at [807, 99] on div "search buscar" at bounding box center [809, 98] width 50 height 16
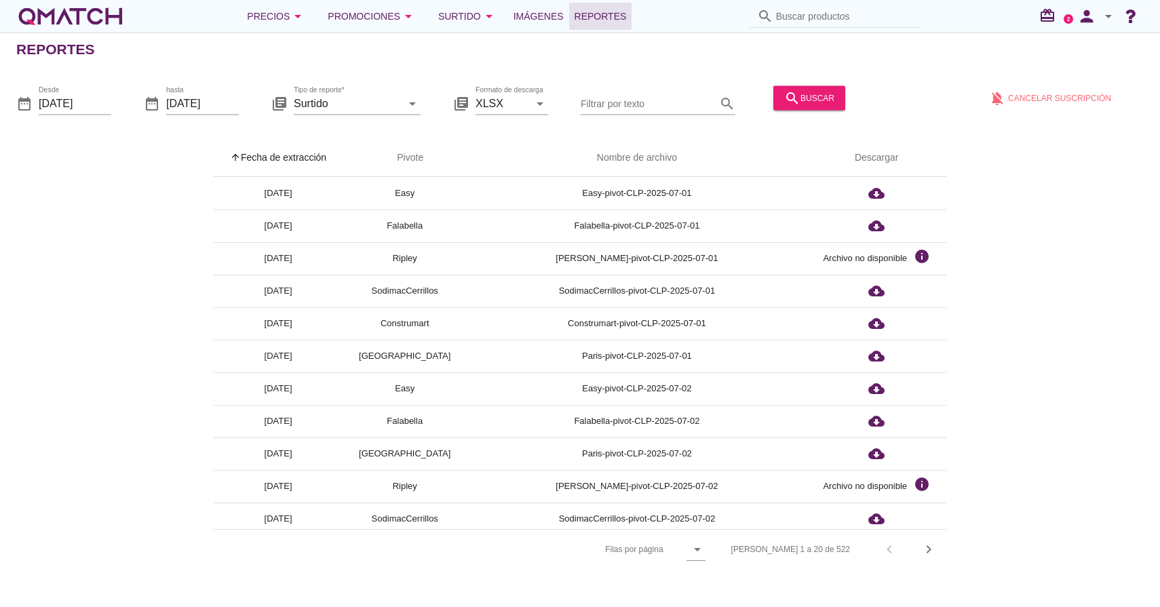
click at [117, 18] on div "white-qmatch-logo" at bounding box center [70, 16] width 109 height 27
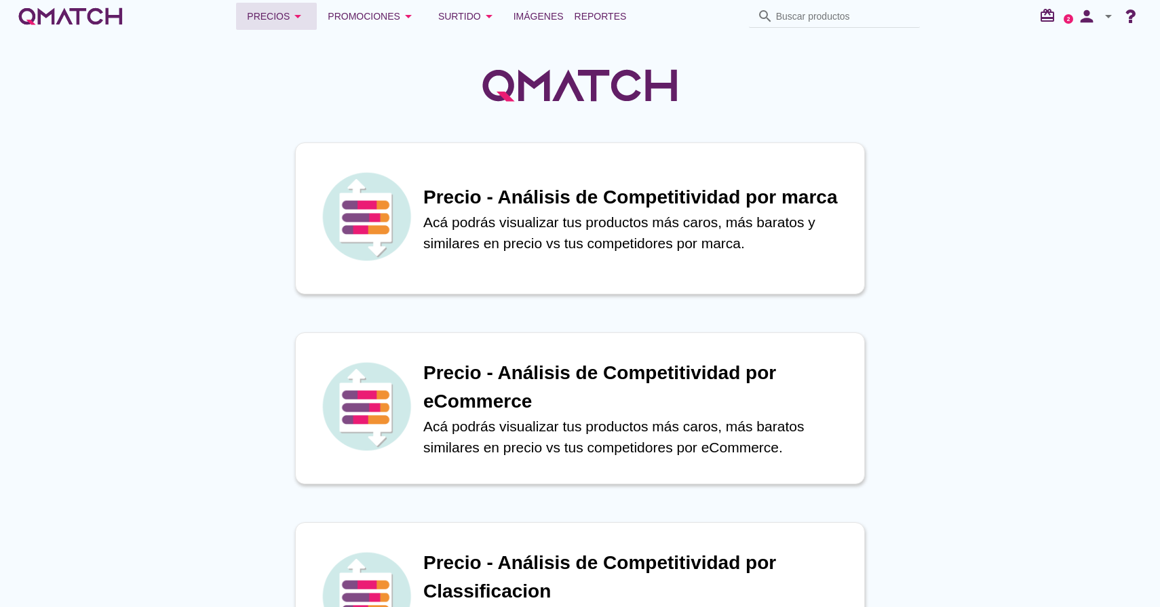
click at [288, 16] on div "Precios arrow_drop_down" at bounding box center [276, 16] width 59 height 16
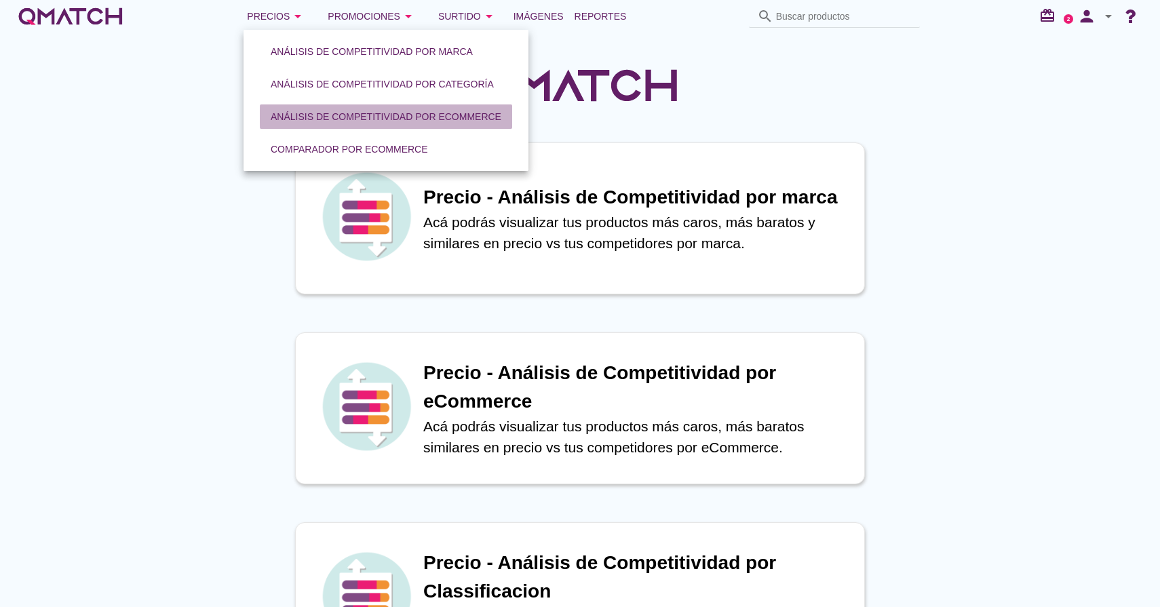
click at [444, 115] on div "Análisis de competitividad por eCommerce" at bounding box center [386, 117] width 231 height 14
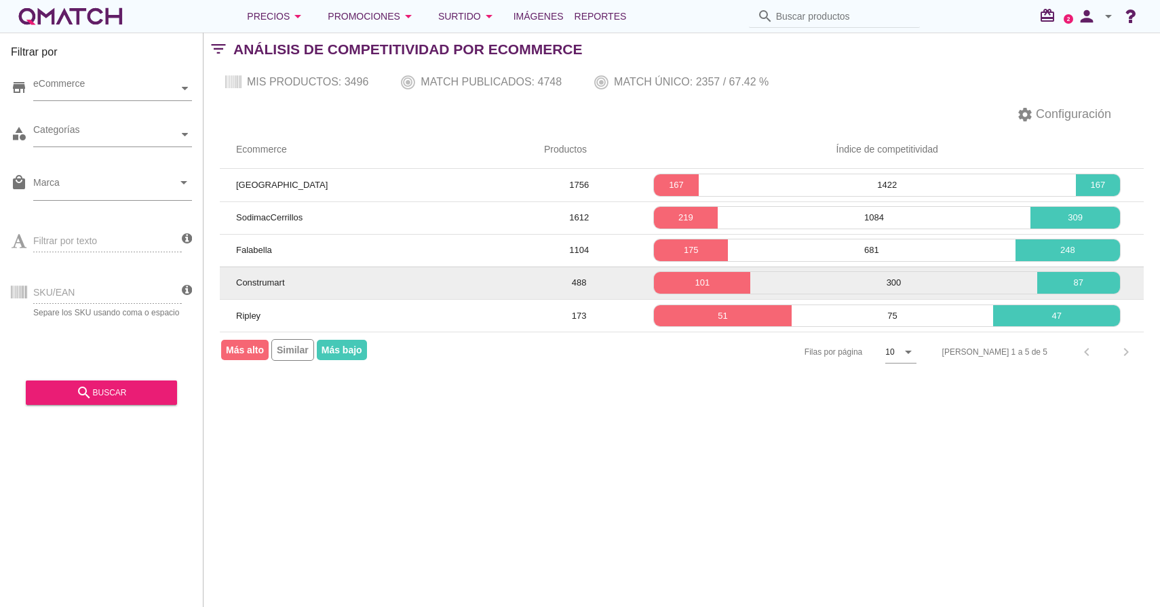
click at [250, 285] on span "Construmart" at bounding box center [260, 282] width 49 height 10
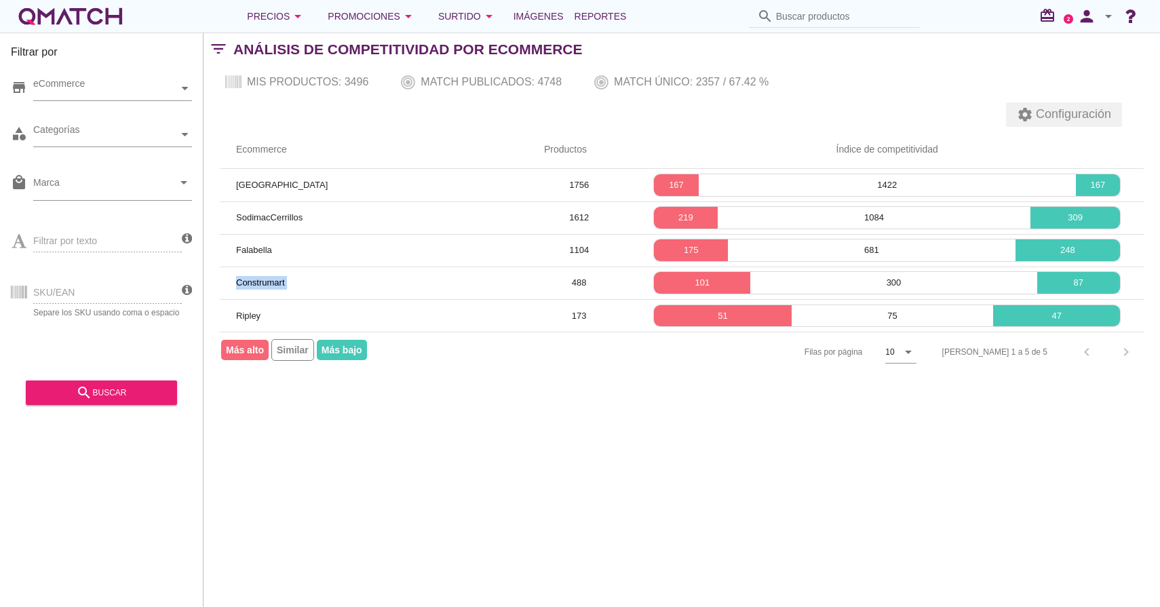
click at [1092, 118] on span "Configuración" at bounding box center [1072, 114] width 78 height 18
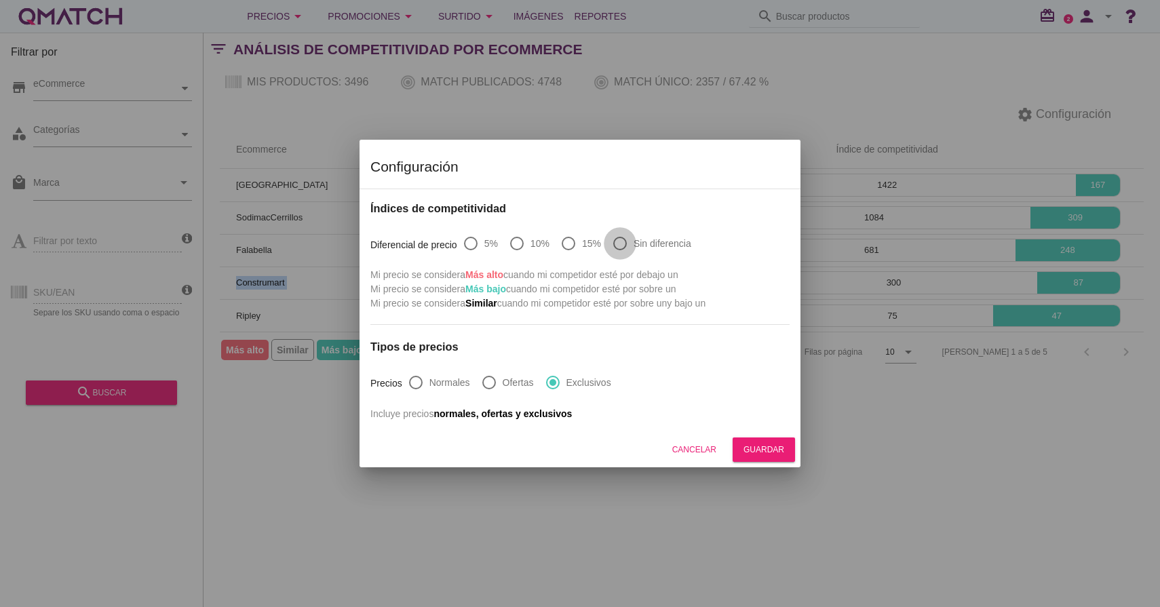
click at [617, 238] on div at bounding box center [620, 243] width 23 height 23
radio input "true"
click at [767, 452] on div "Guardar" at bounding box center [764, 450] width 41 height 12
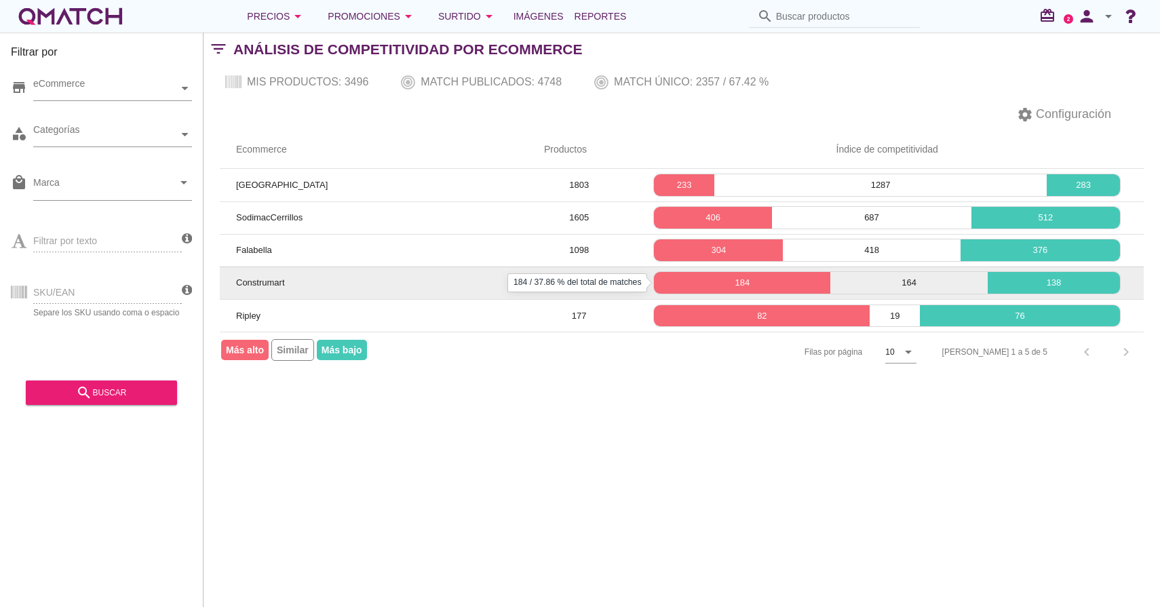
click at [710, 290] on div "184" at bounding box center [742, 283] width 176 height 22
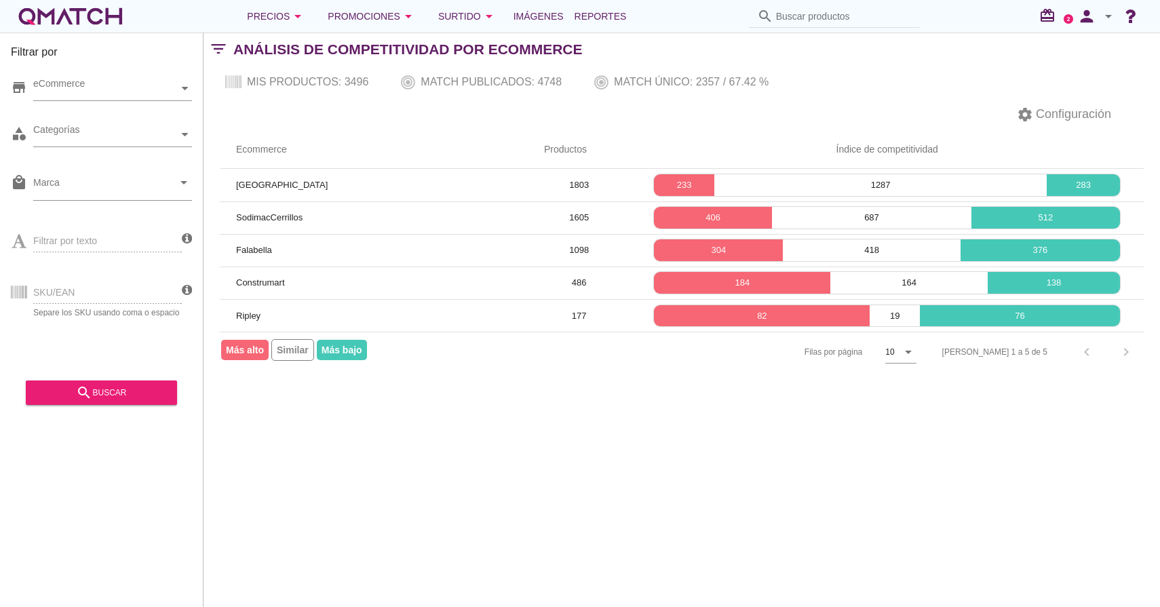
click at [292, 30] on div "Precios arrow_drop_down Promociones arrow_drop_down Surtido arrow_drop_down Imá…" at bounding box center [580, 16] width 1160 height 33
click at [303, 25] on button "Precios arrow_drop_down" at bounding box center [276, 16] width 81 height 27
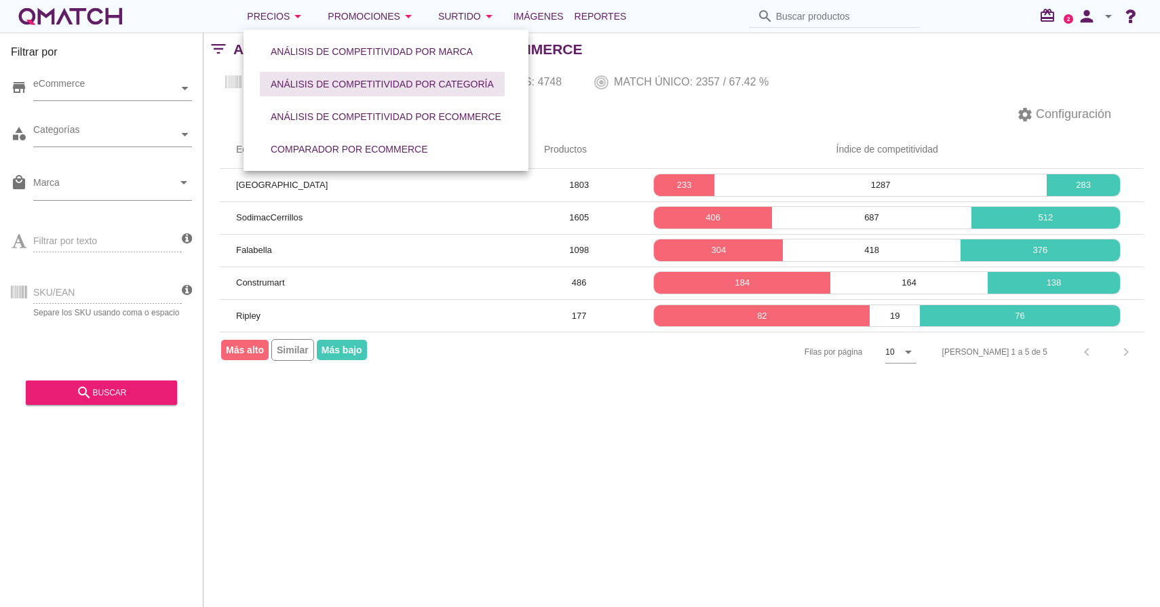
click at [360, 90] on div "Análisis de competitividad por categoría" at bounding box center [382, 84] width 223 height 14
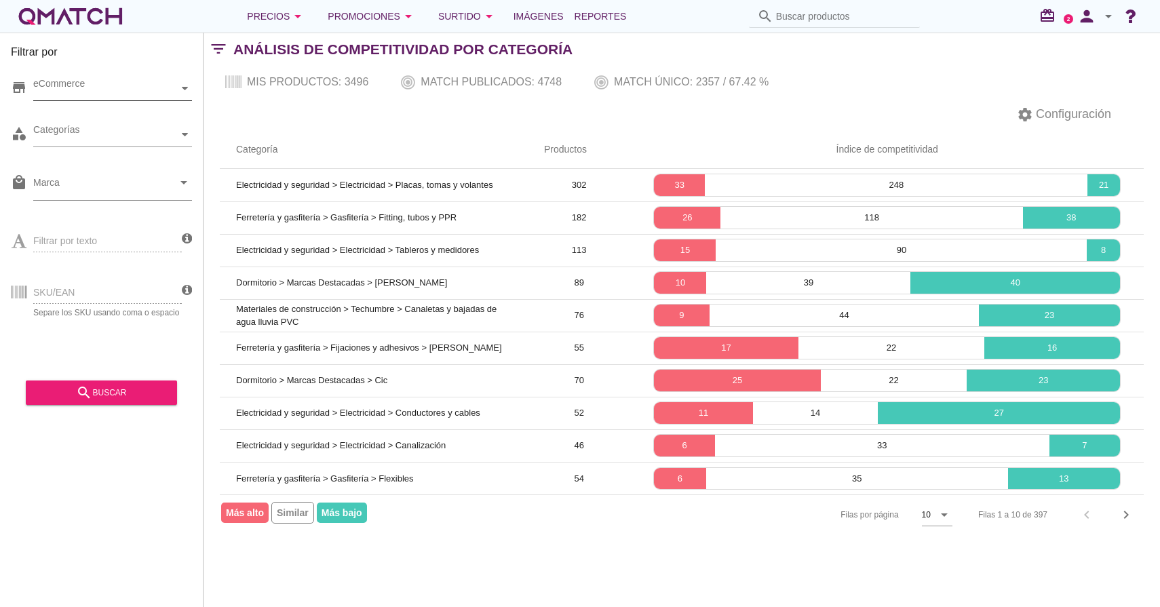
click at [182, 85] on icon at bounding box center [185, 88] width 6 height 6
click at [258, 15] on div "Precios arrow_drop_down" at bounding box center [276, 16] width 59 height 16
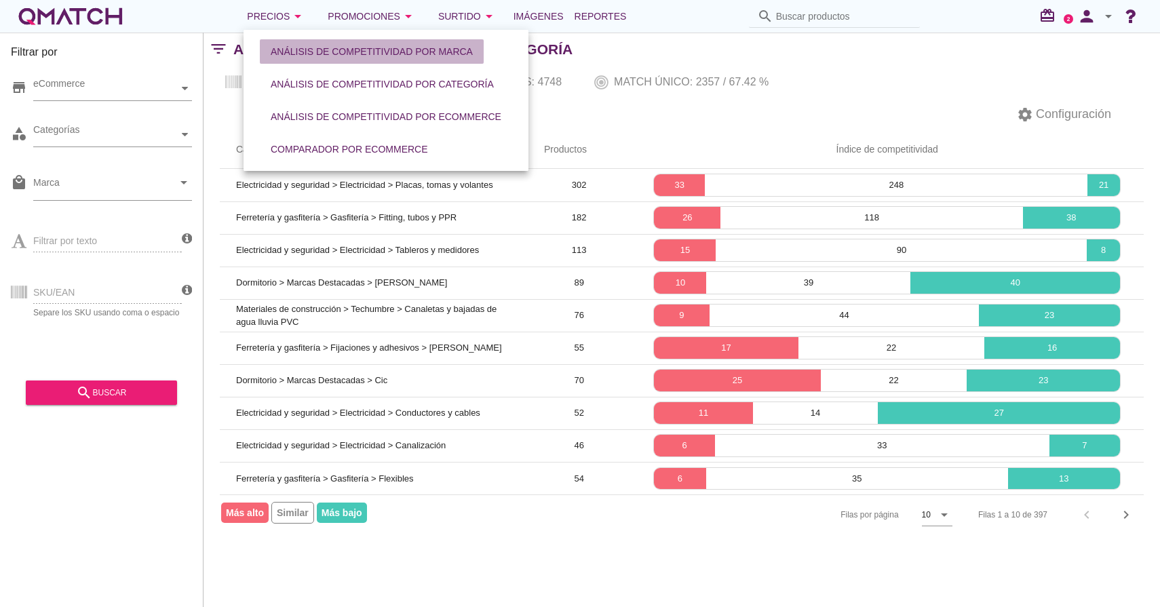
click at [303, 45] on div "Análisis de competitividad por marca" at bounding box center [372, 52] width 202 height 14
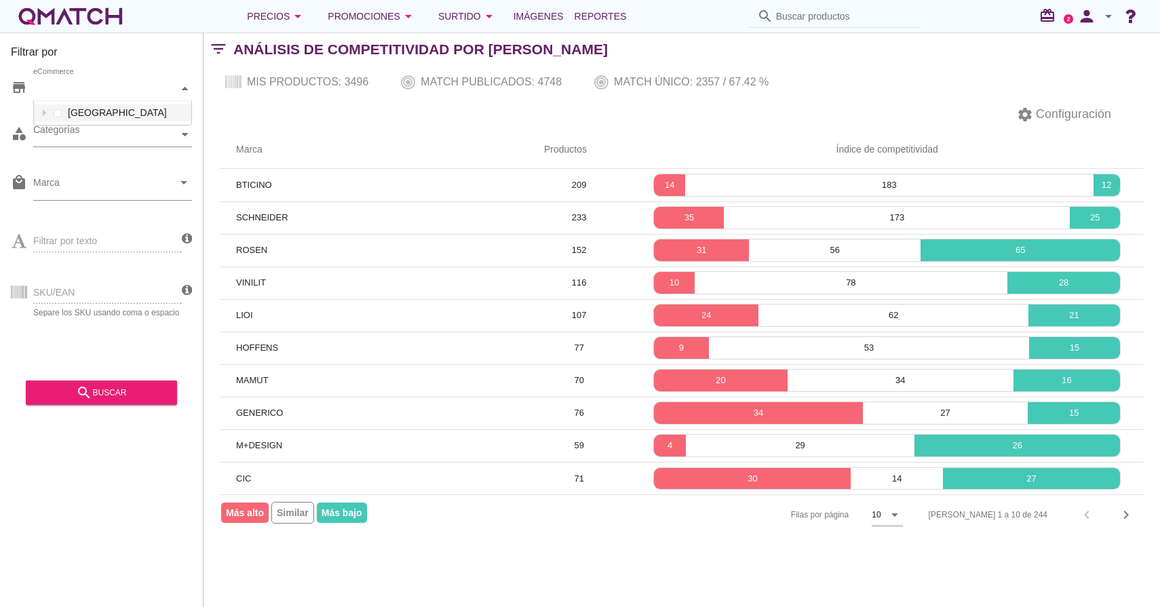
click at [183, 94] on div at bounding box center [185, 89] width 14 height 24
click at [41, 117] on div at bounding box center [44, 112] width 14 height 17
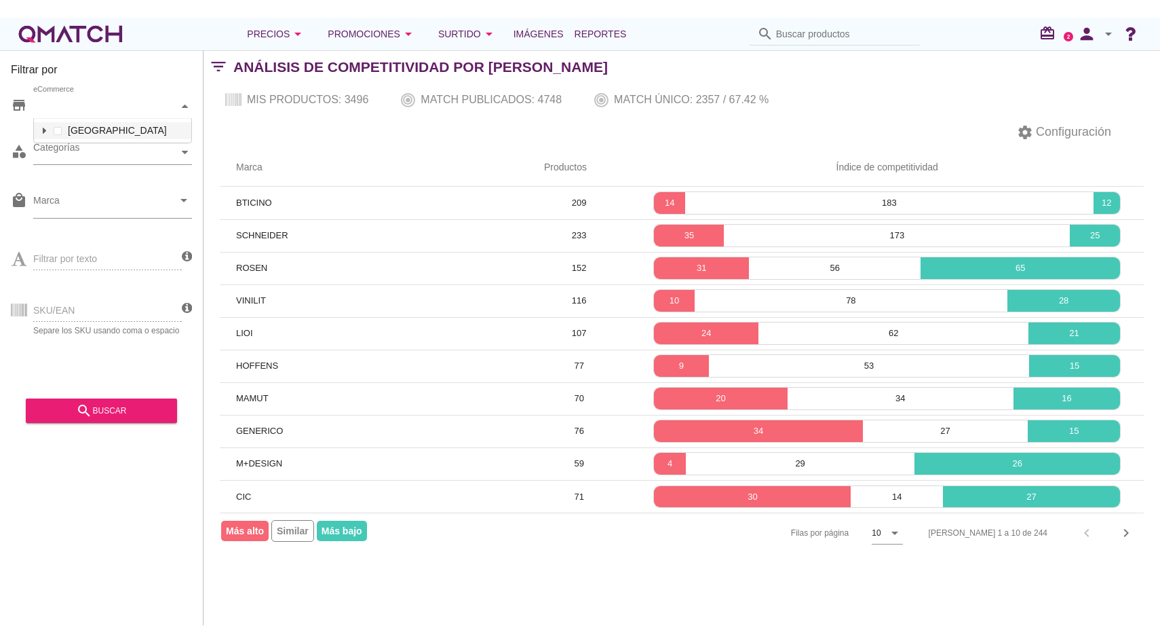
scroll to position [126, 157]
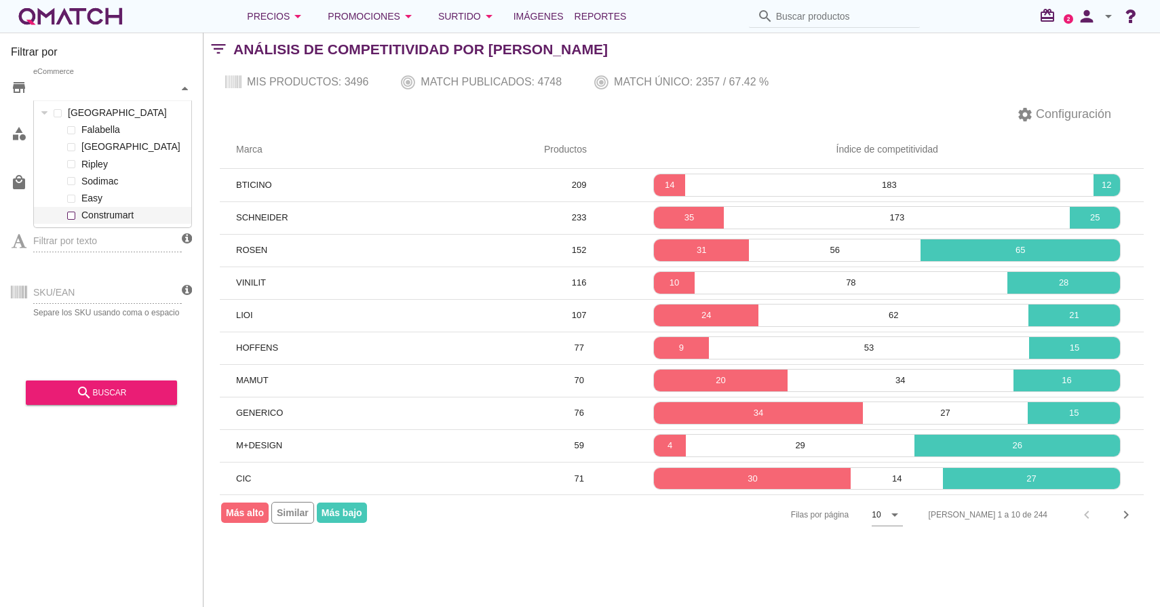
click at [69, 212] on span at bounding box center [71, 216] width 8 height 8
click at [115, 387] on div "search buscar" at bounding box center [102, 393] width 130 height 16
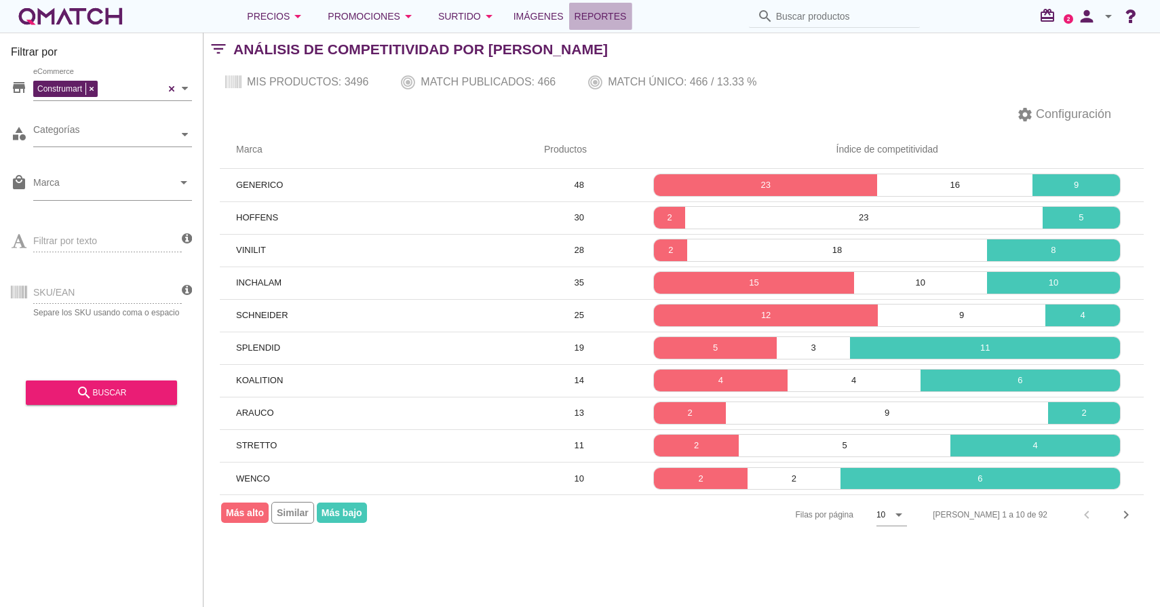
click at [627, 20] on span "Reportes" at bounding box center [601, 16] width 52 height 16
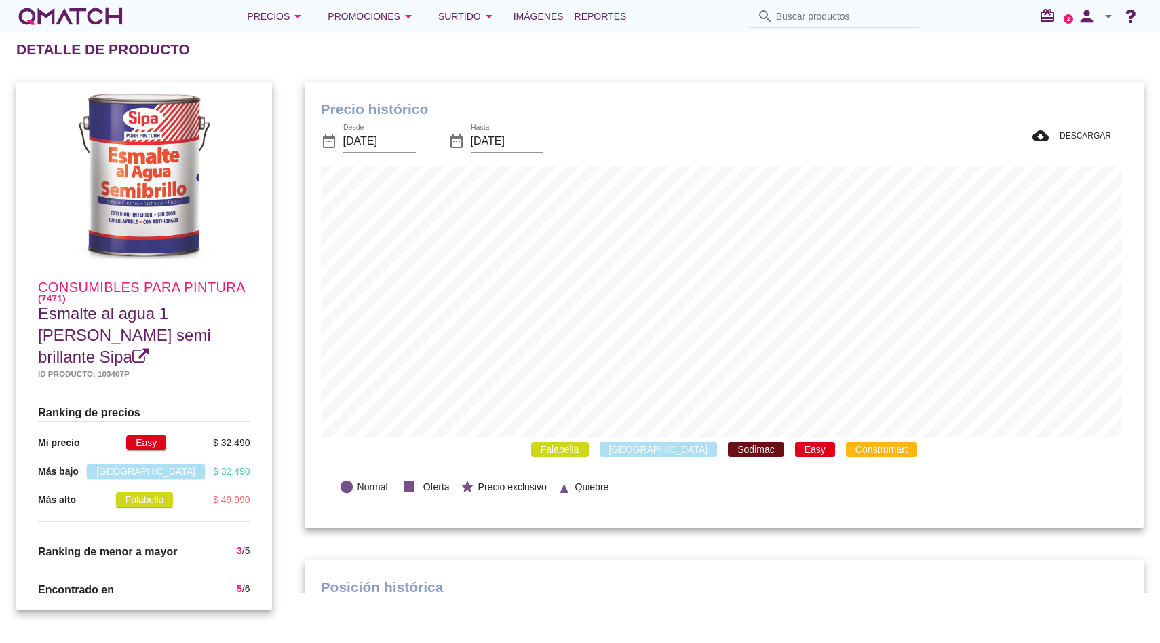
scroll to position [396, 834]
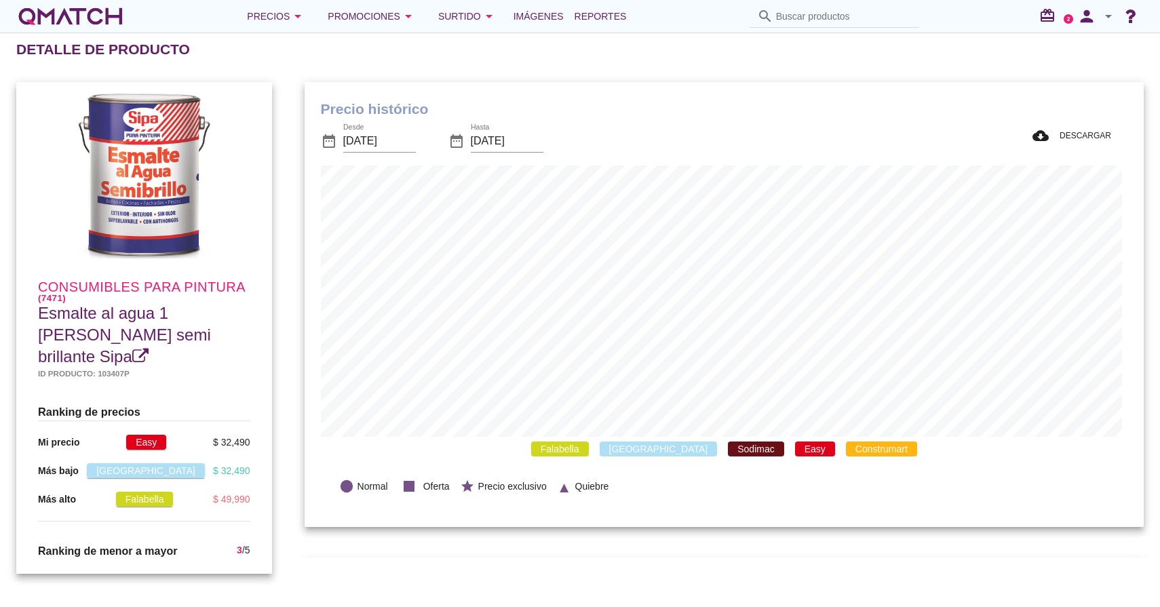
scroll to position [396, 834]
click at [594, 457] on div "Falabella Paris Sodimac Easy Construmart" at bounding box center [724, 449] width 807 height 25
click at [639, 455] on span "Paris" at bounding box center [659, 449] width 118 height 15
click at [728, 442] on span "Sodimac" at bounding box center [756, 449] width 56 height 15
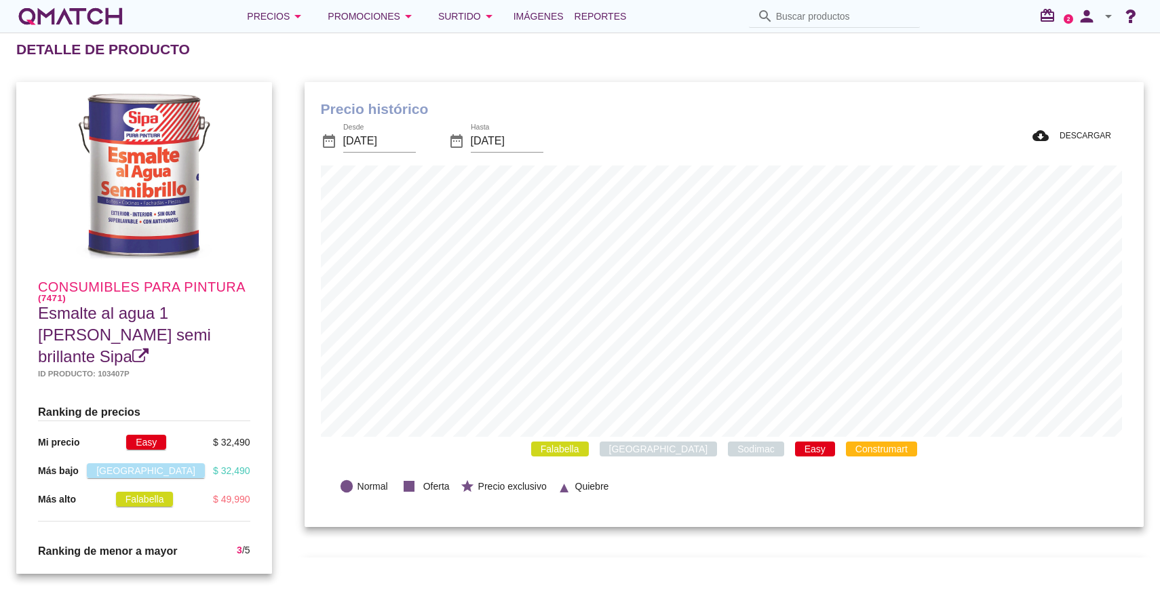
click at [795, 444] on span "Easy" at bounding box center [815, 449] width 40 height 15
click at [846, 450] on span "Construmart" at bounding box center [881, 449] width 71 height 15
click at [589, 455] on span "Falabella" at bounding box center [560, 449] width 58 height 15
click at [846, 451] on span "Construmart" at bounding box center [881, 449] width 71 height 15
click at [795, 445] on span "Easy" at bounding box center [815, 449] width 40 height 15
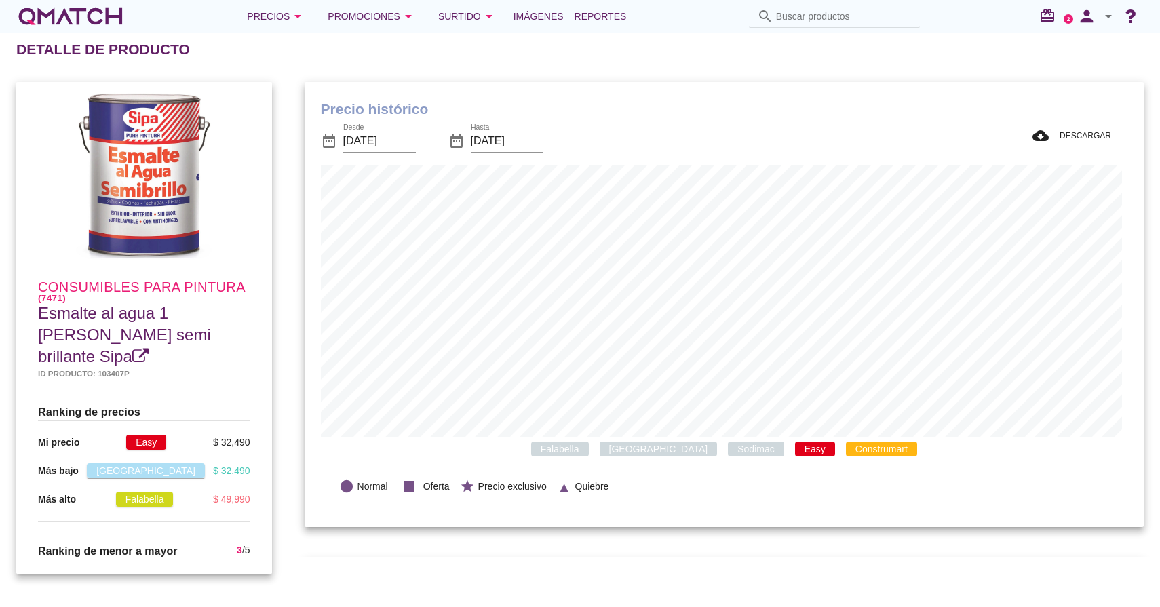
click at [651, 453] on span "Paris" at bounding box center [659, 449] width 118 height 15
click at [589, 454] on span "Falabella" at bounding box center [560, 449] width 58 height 15
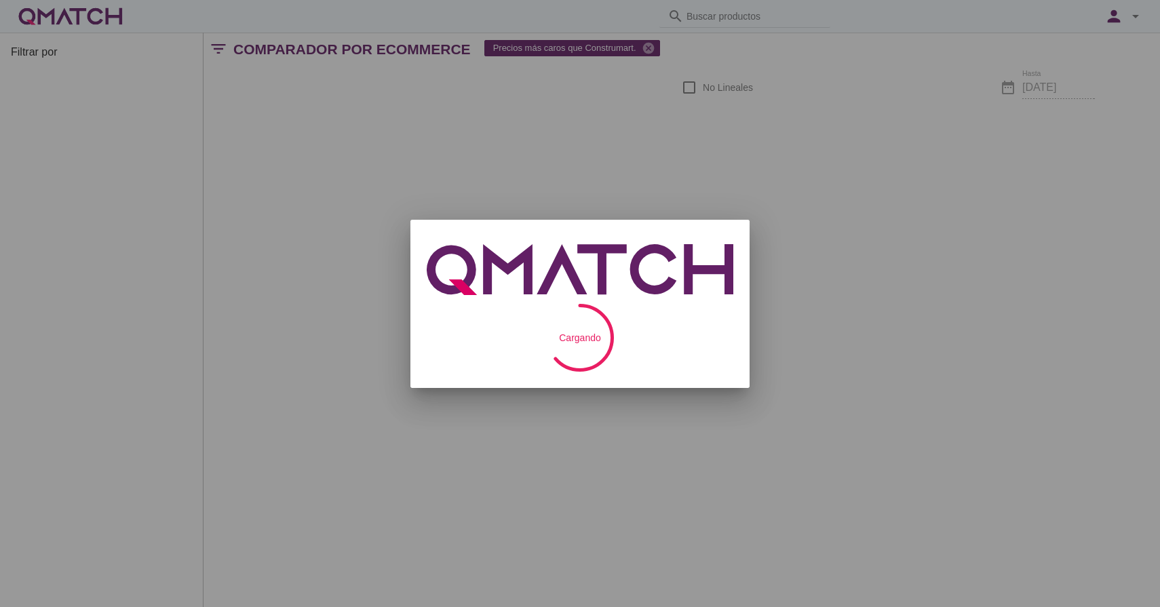
checkbox input "false"
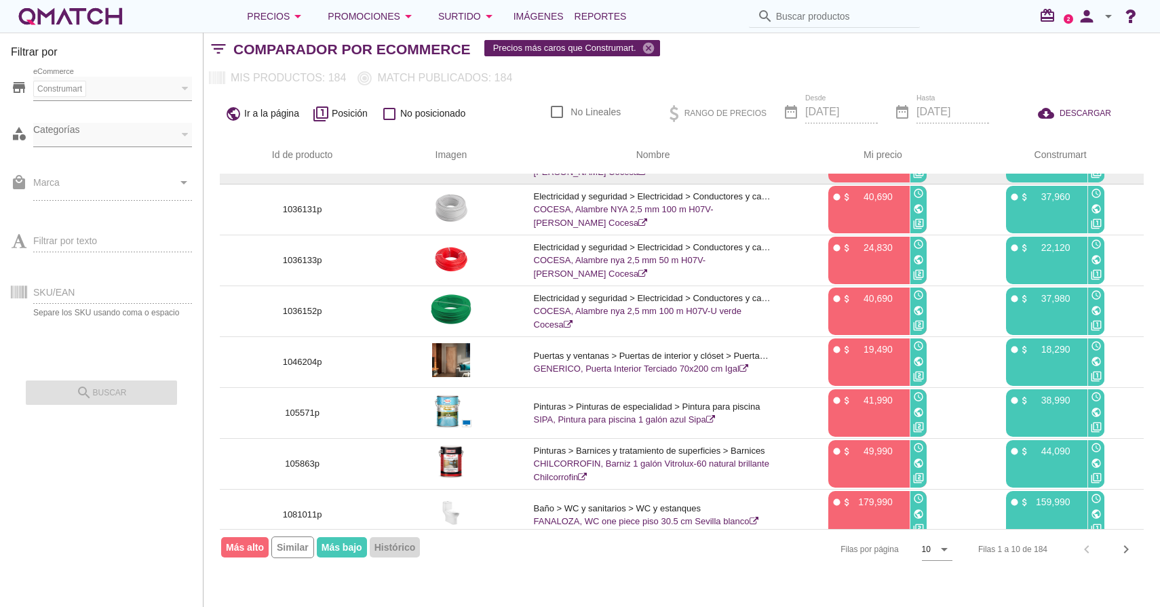
scroll to position [153, 0]
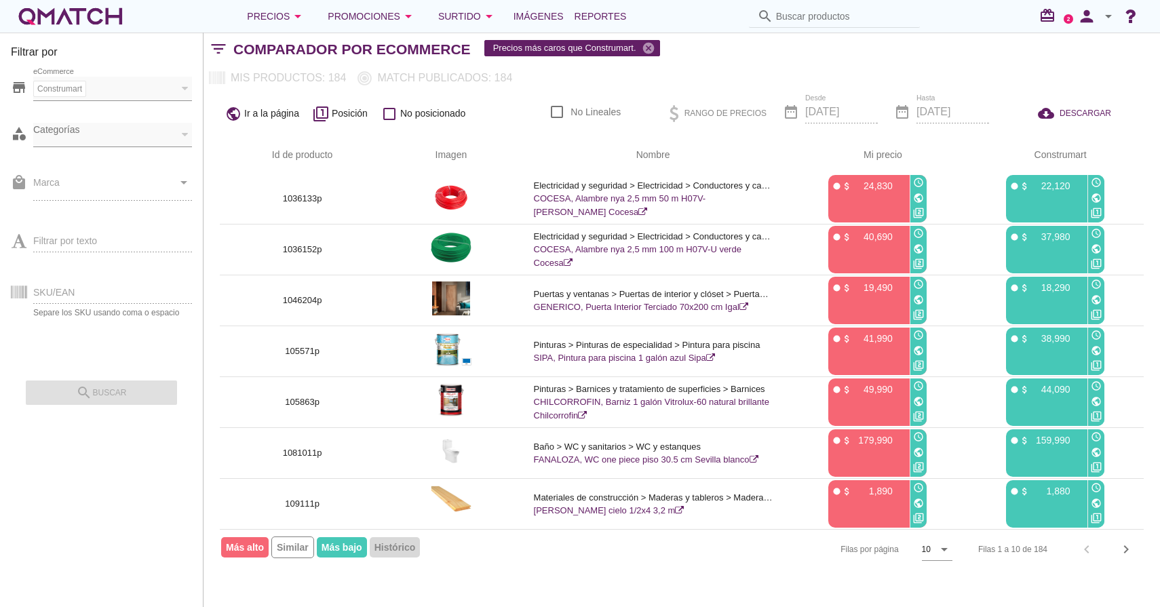
click at [1041, 553] on div "Filas 1 a 10 de 184" at bounding box center [1012, 549] width 69 height 12
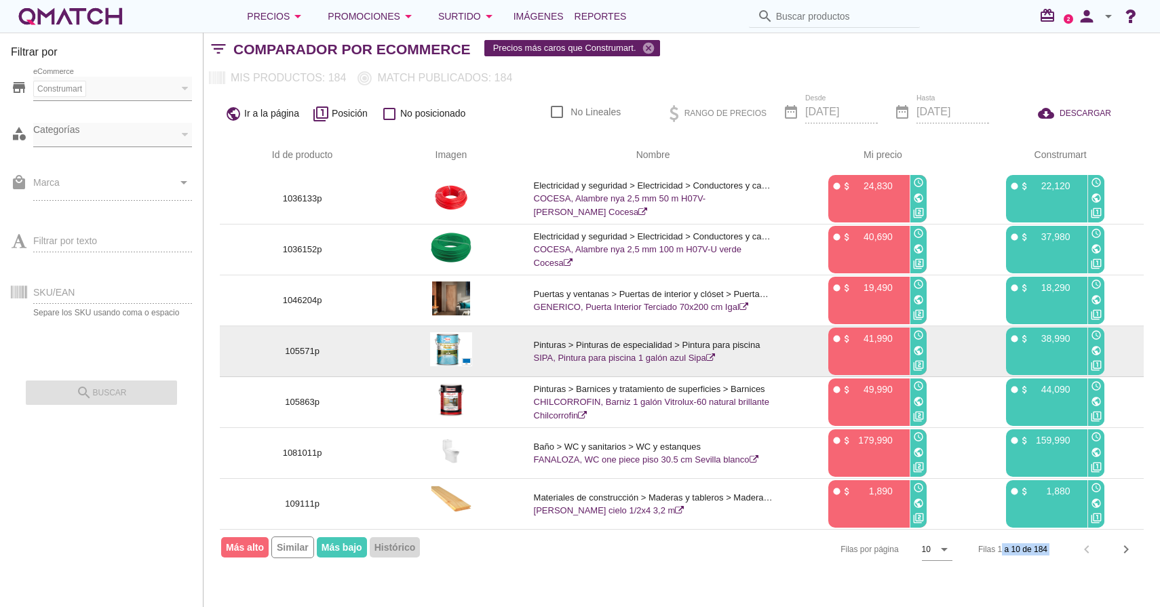
scroll to position [0, 0]
